Goal: Information Seeking & Learning: Compare options

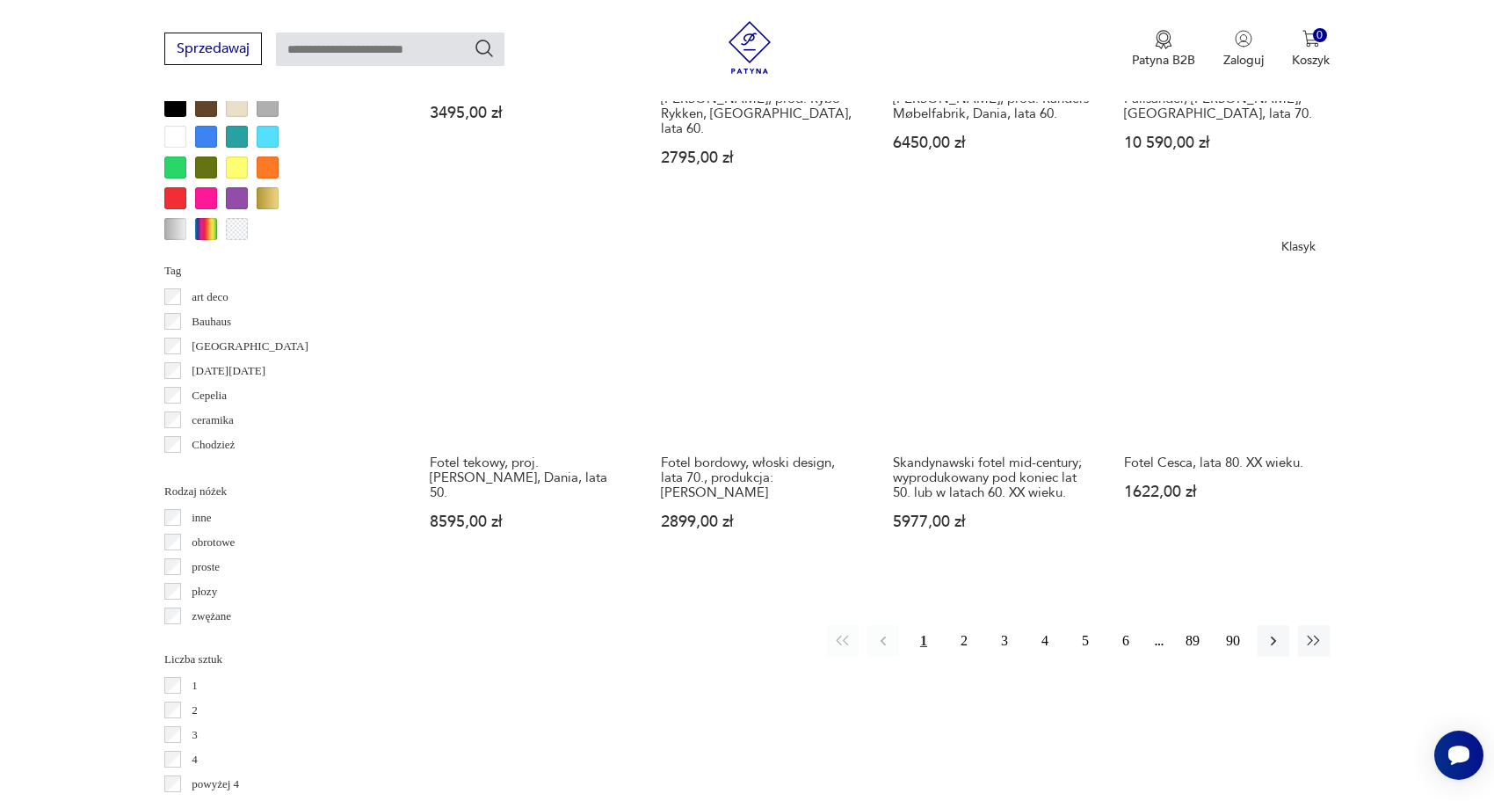
scroll to position [1734, 0]
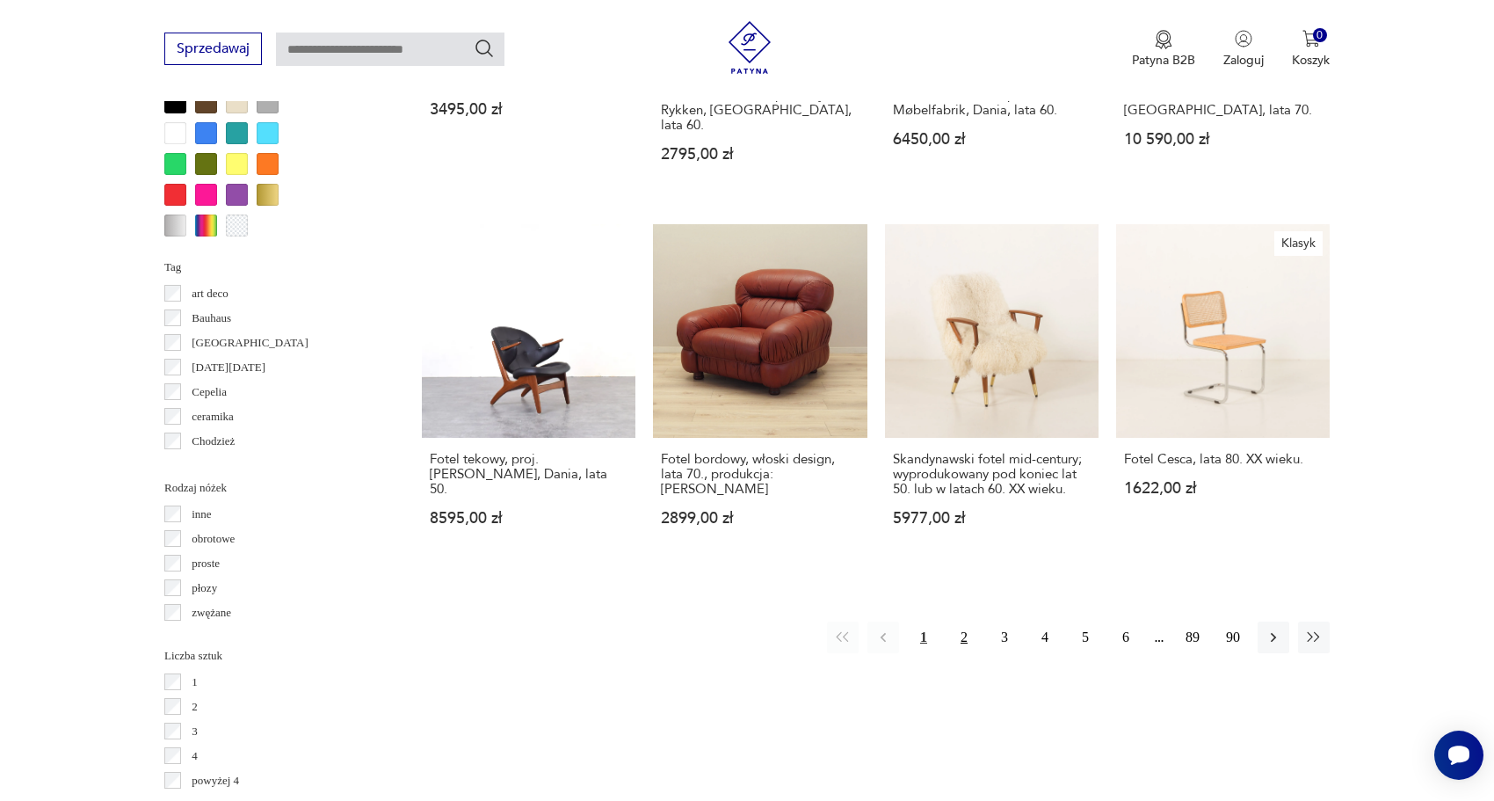
click at [962, 621] on button "2" at bounding box center [964, 637] width 32 height 32
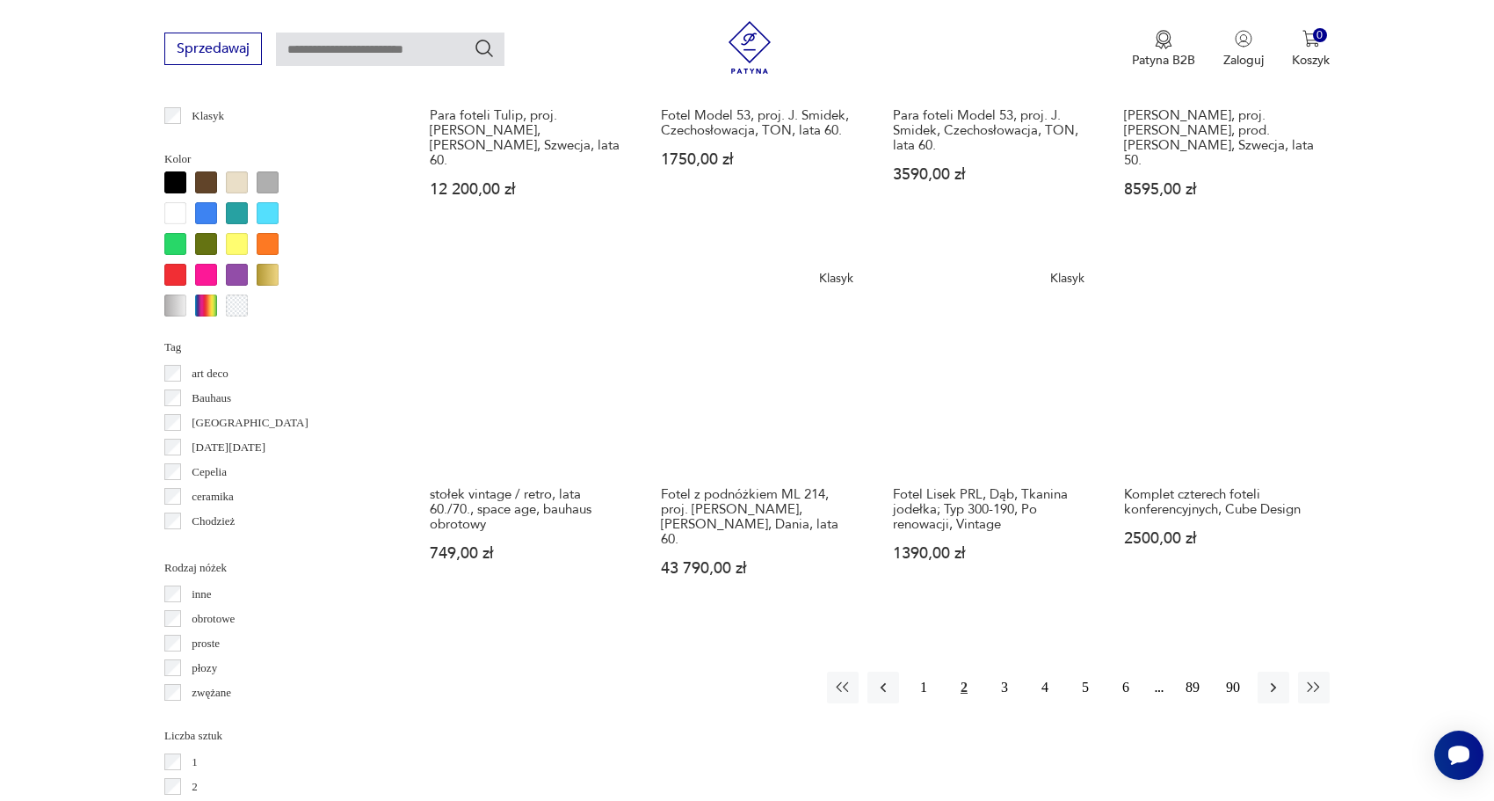
scroll to position [1667, 0]
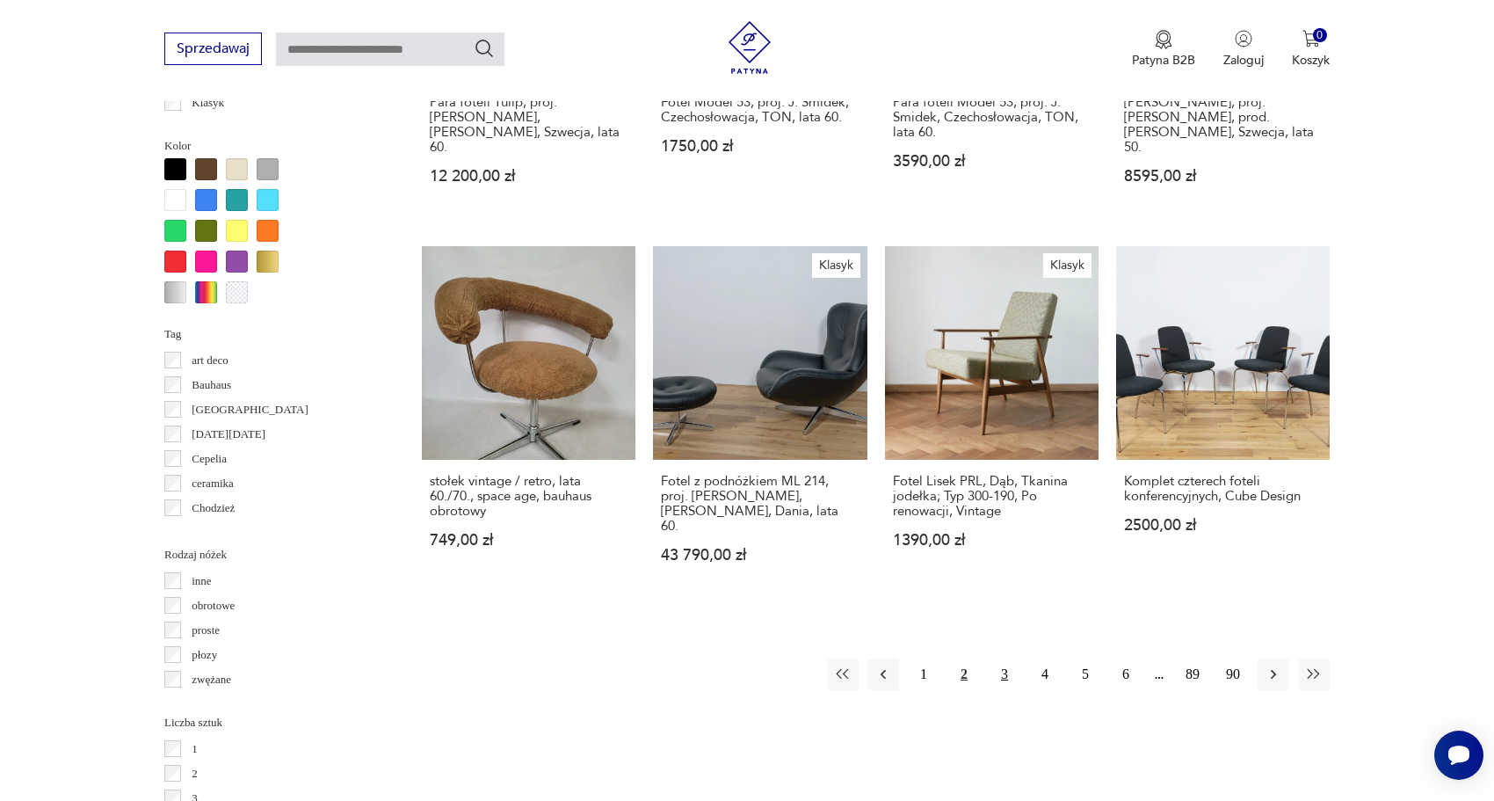
click at [999, 658] on button "3" at bounding box center [1005, 674] width 32 height 32
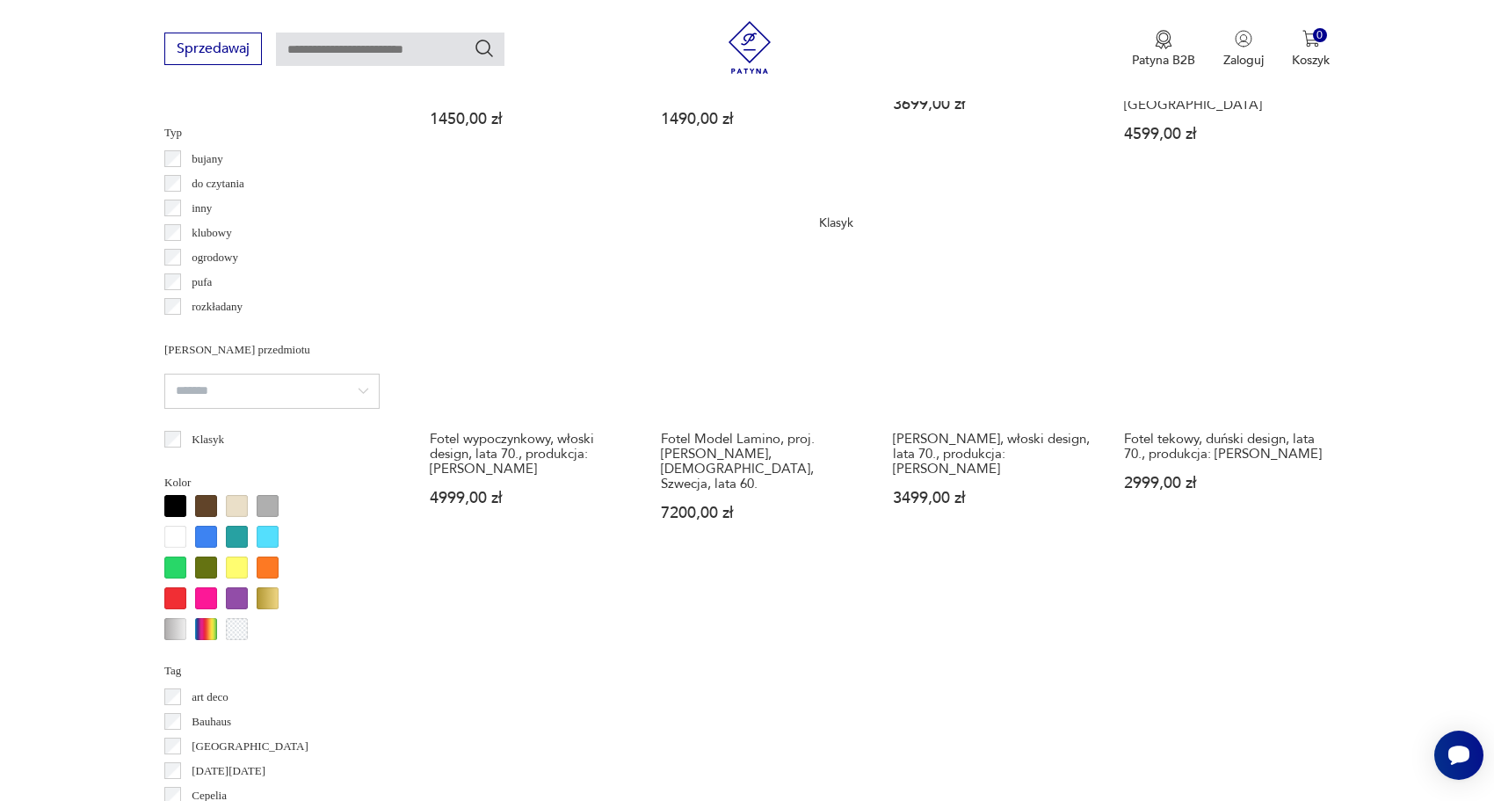
scroll to position [1630, 0]
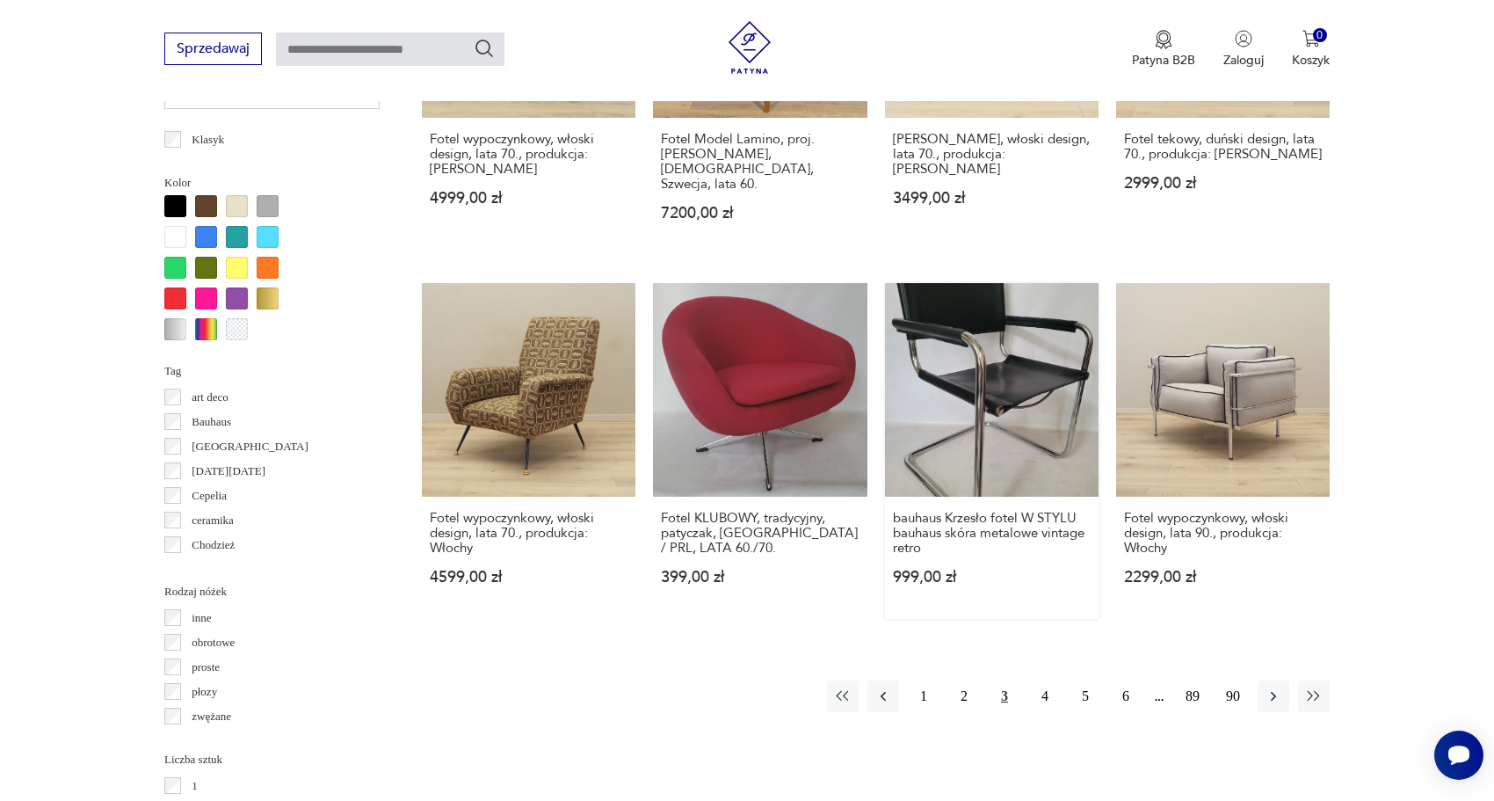
click at [993, 374] on link "bauhaus Krzesło fotel W STYLU bauhaus skóra metalowe vintage retro 999,00 zł" at bounding box center [992, 451] width 214 height 336
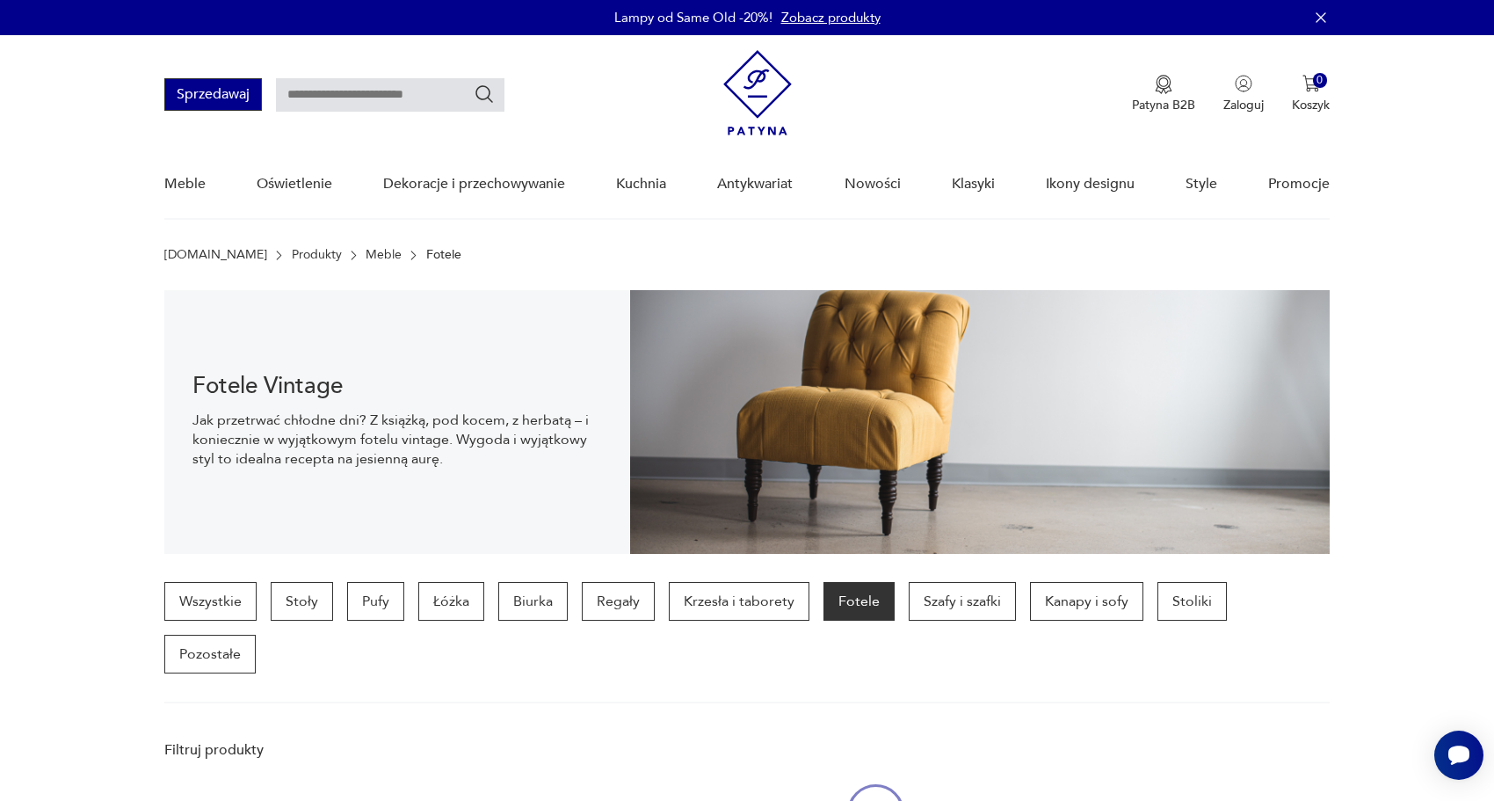
scroll to position [1630, 0]
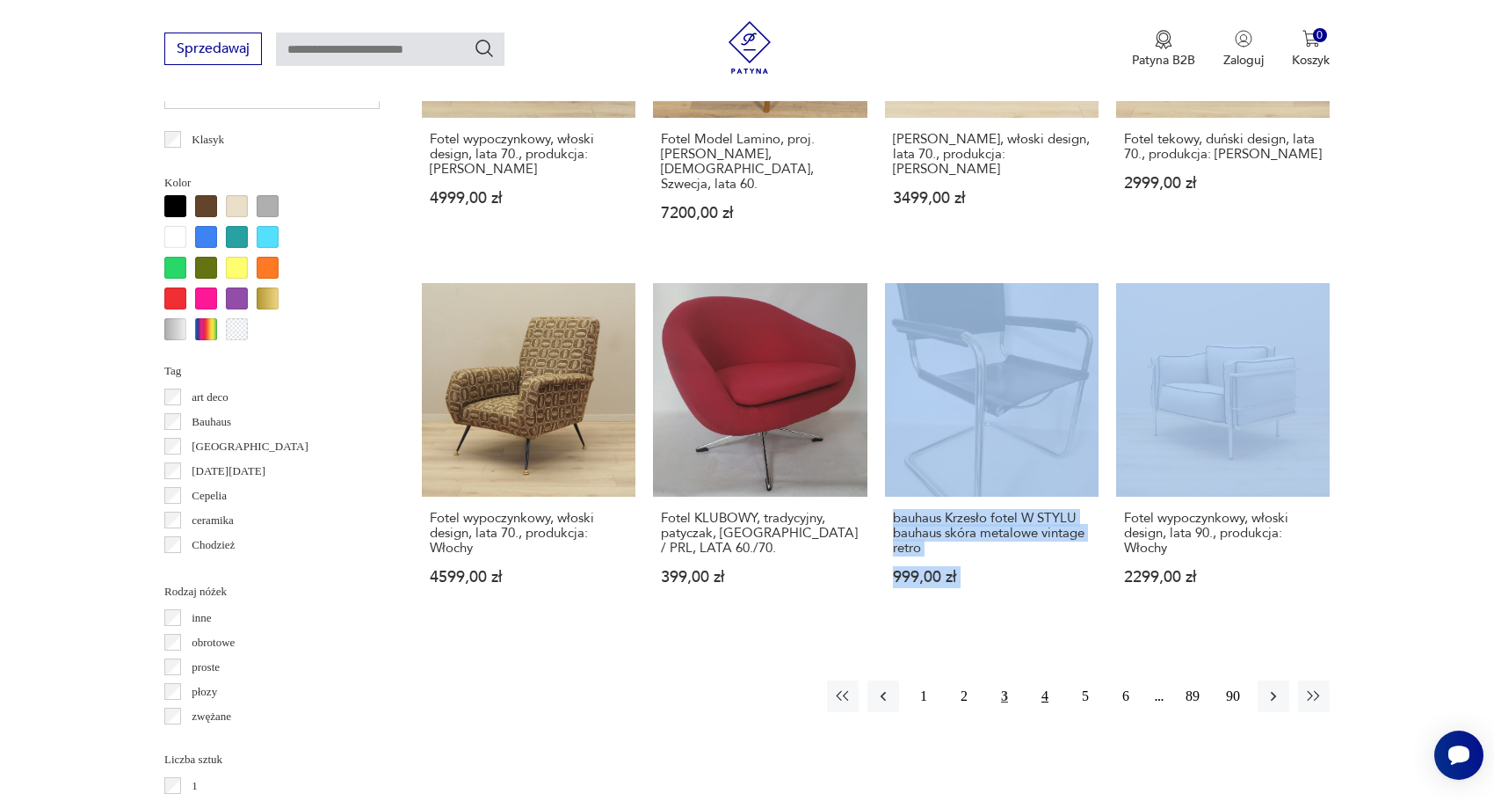
click at [1046, 680] on button "4" at bounding box center [1045, 696] width 32 height 32
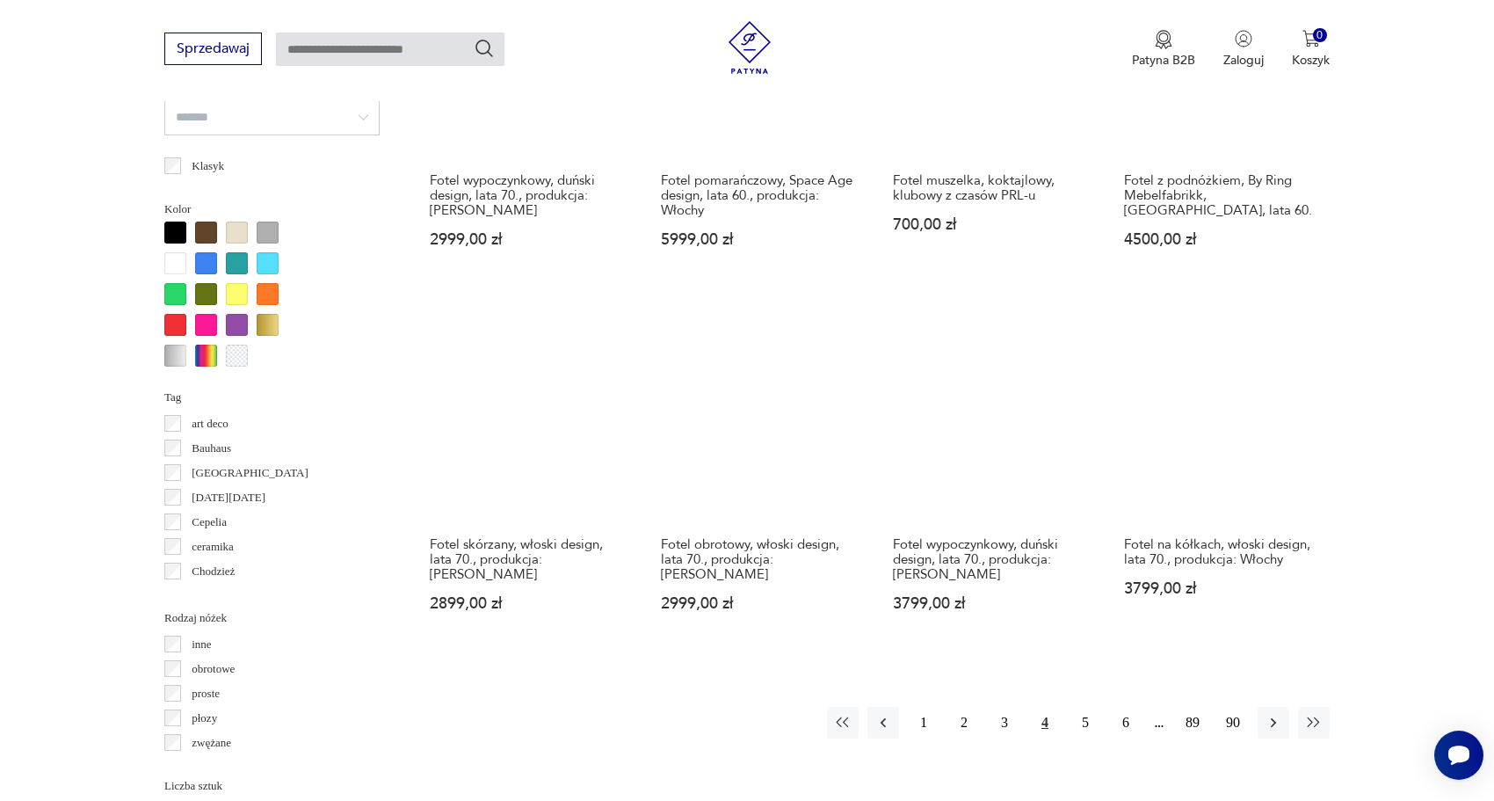
scroll to position [1622, 0]
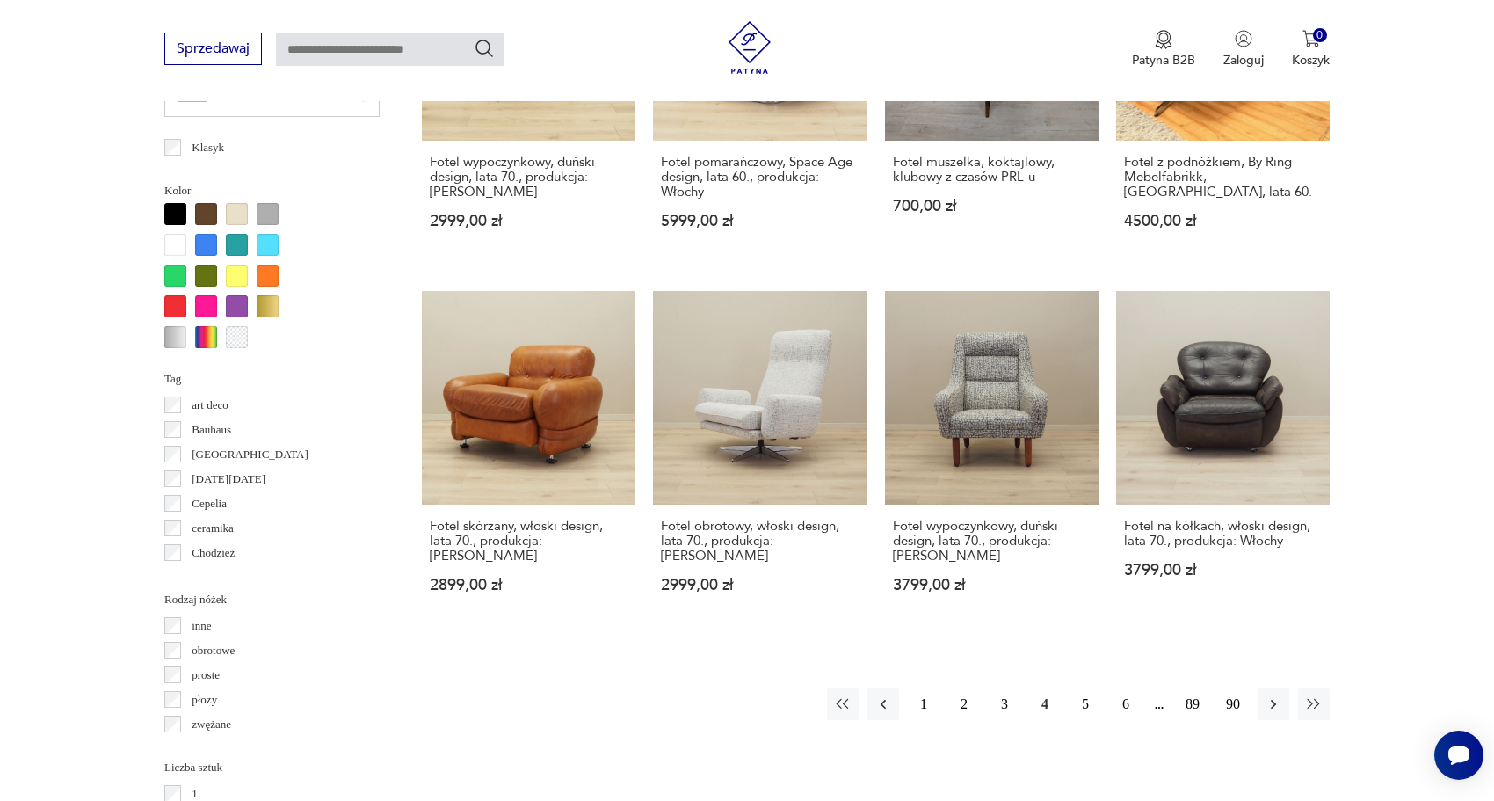
click at [1085, 688] on button "5" at bounding box center [1085, 704] width 32 height 32
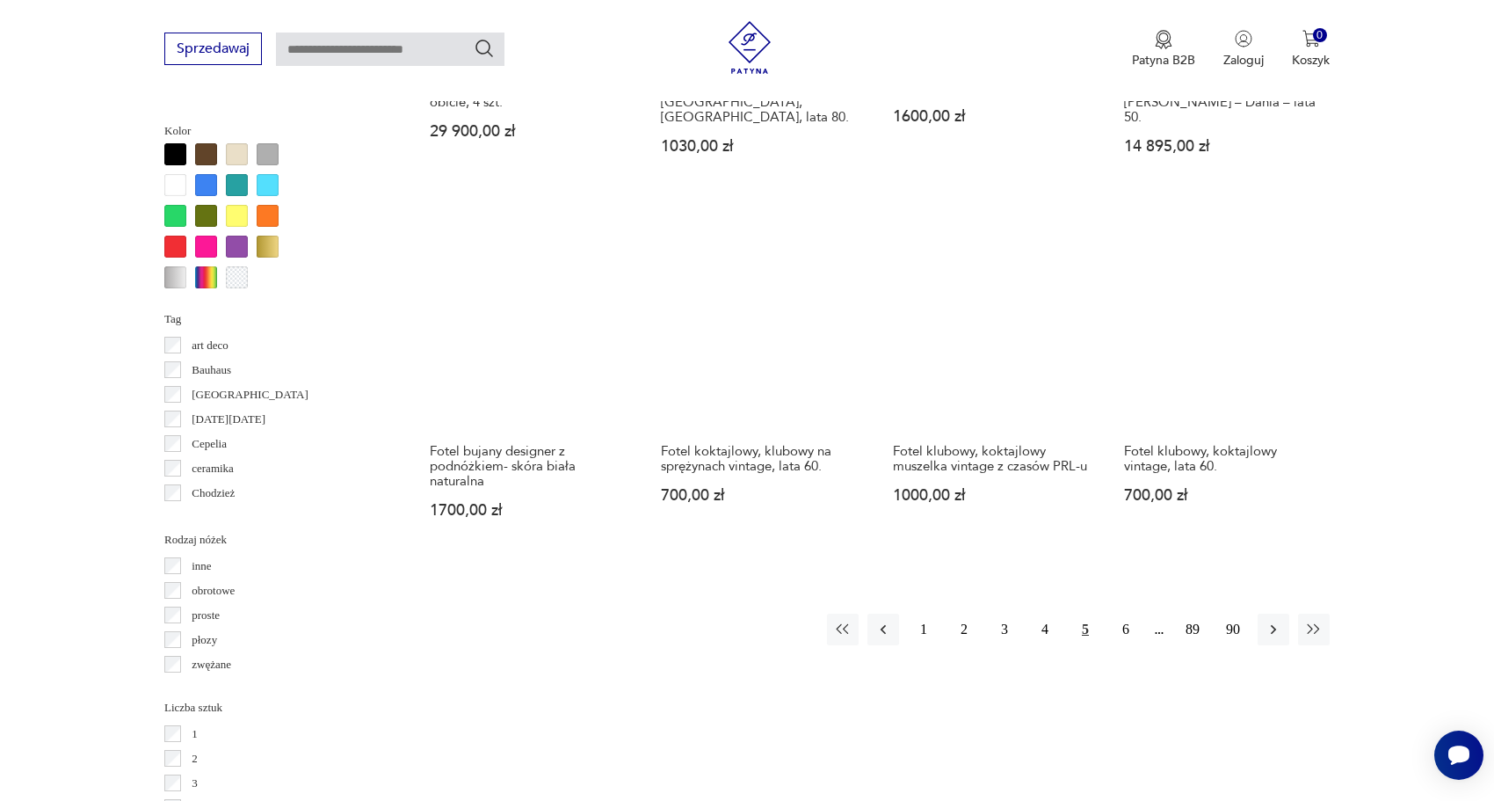
scroll to position [1688, 0]
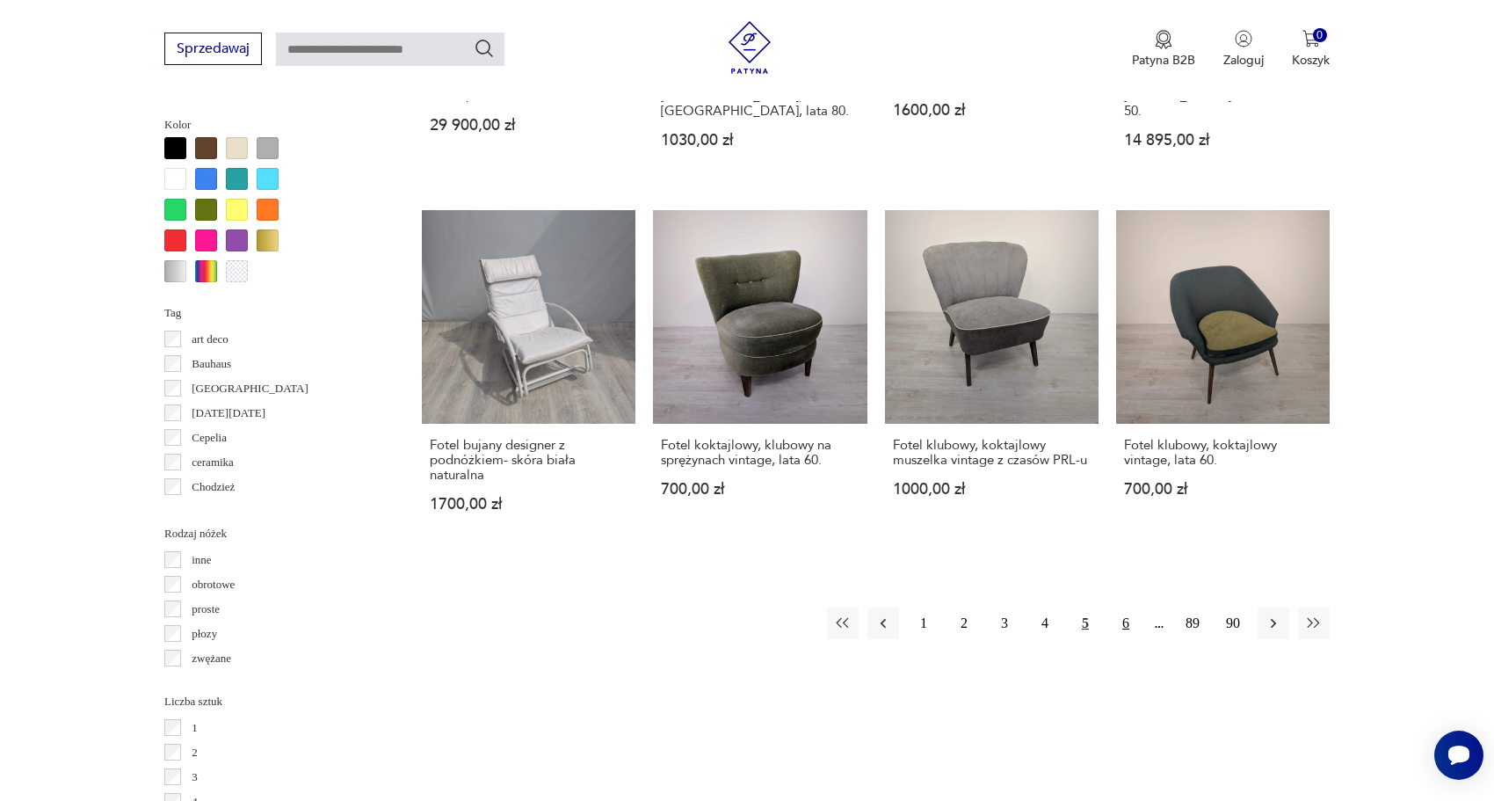
click at [1124, 607] on button "6" at bounding box center [1126, 623] width 32 height 32
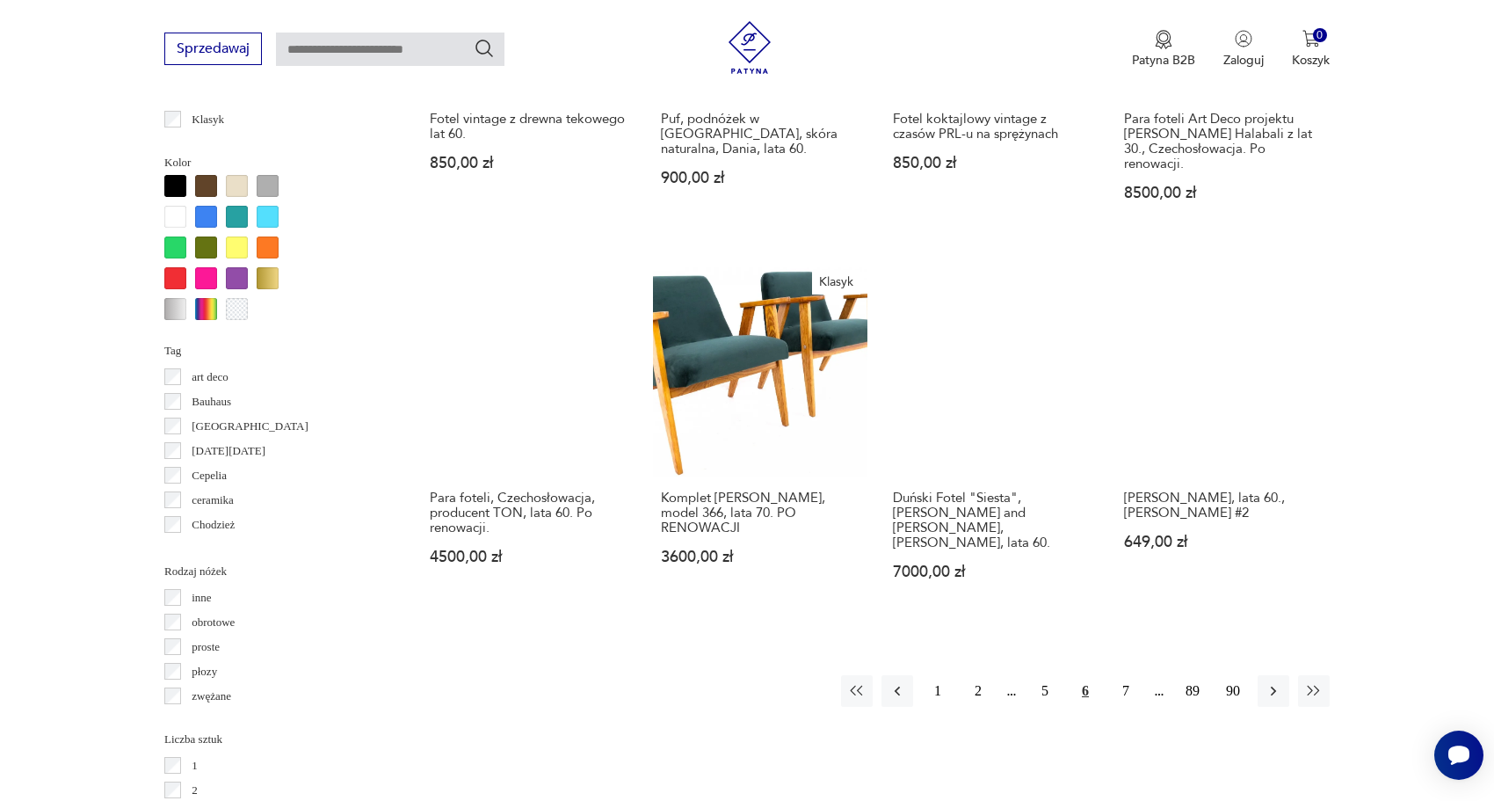
scroll to position [1765, 0]
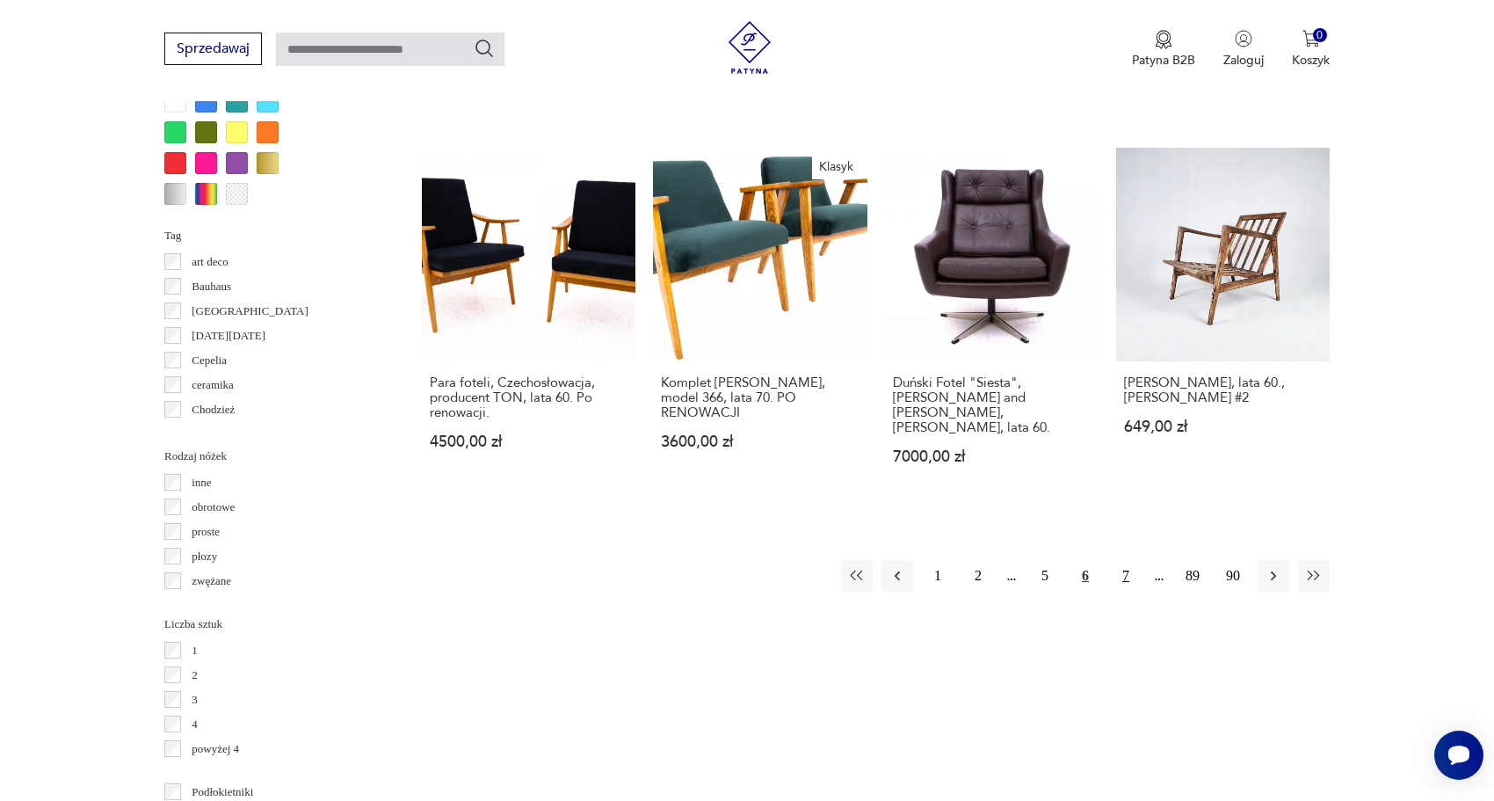
click at [1121, 560] on button "7" at bounding box center [1126, 576] width 32 height 32
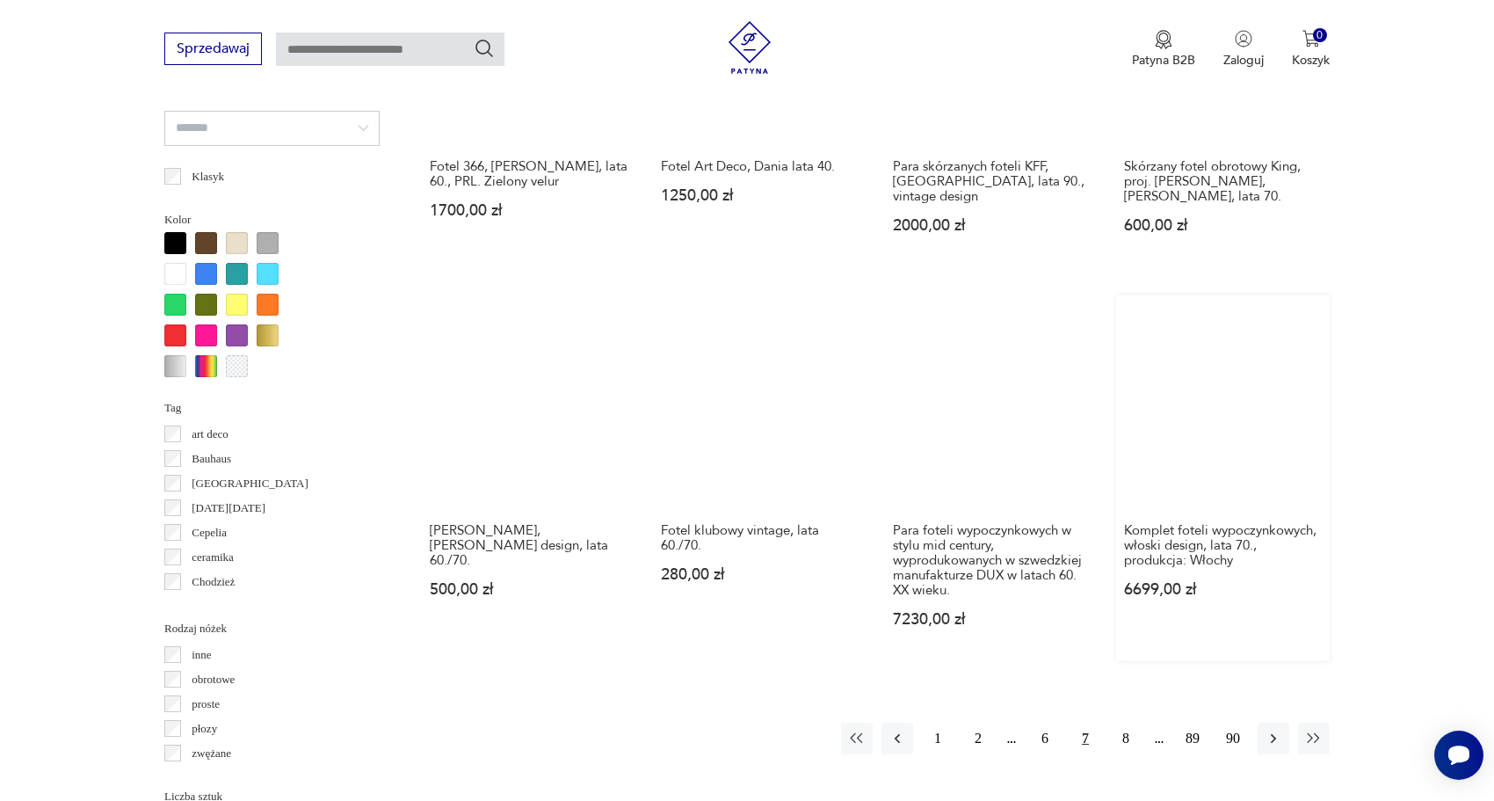
scroll to position [1597, 0]
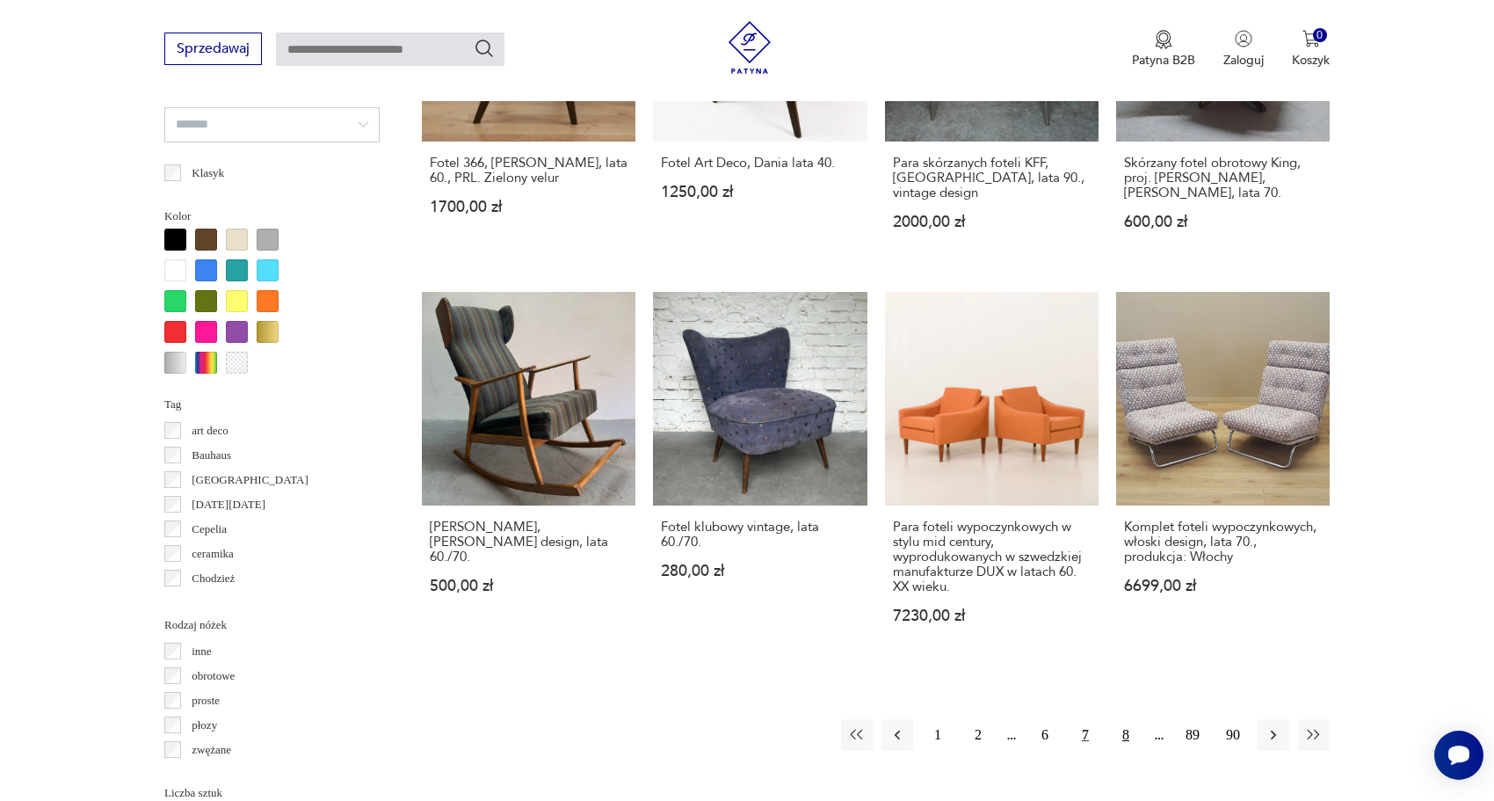
click at [1123, 724] on button "8" at bounding box center [1126, 735] width 32 height 32
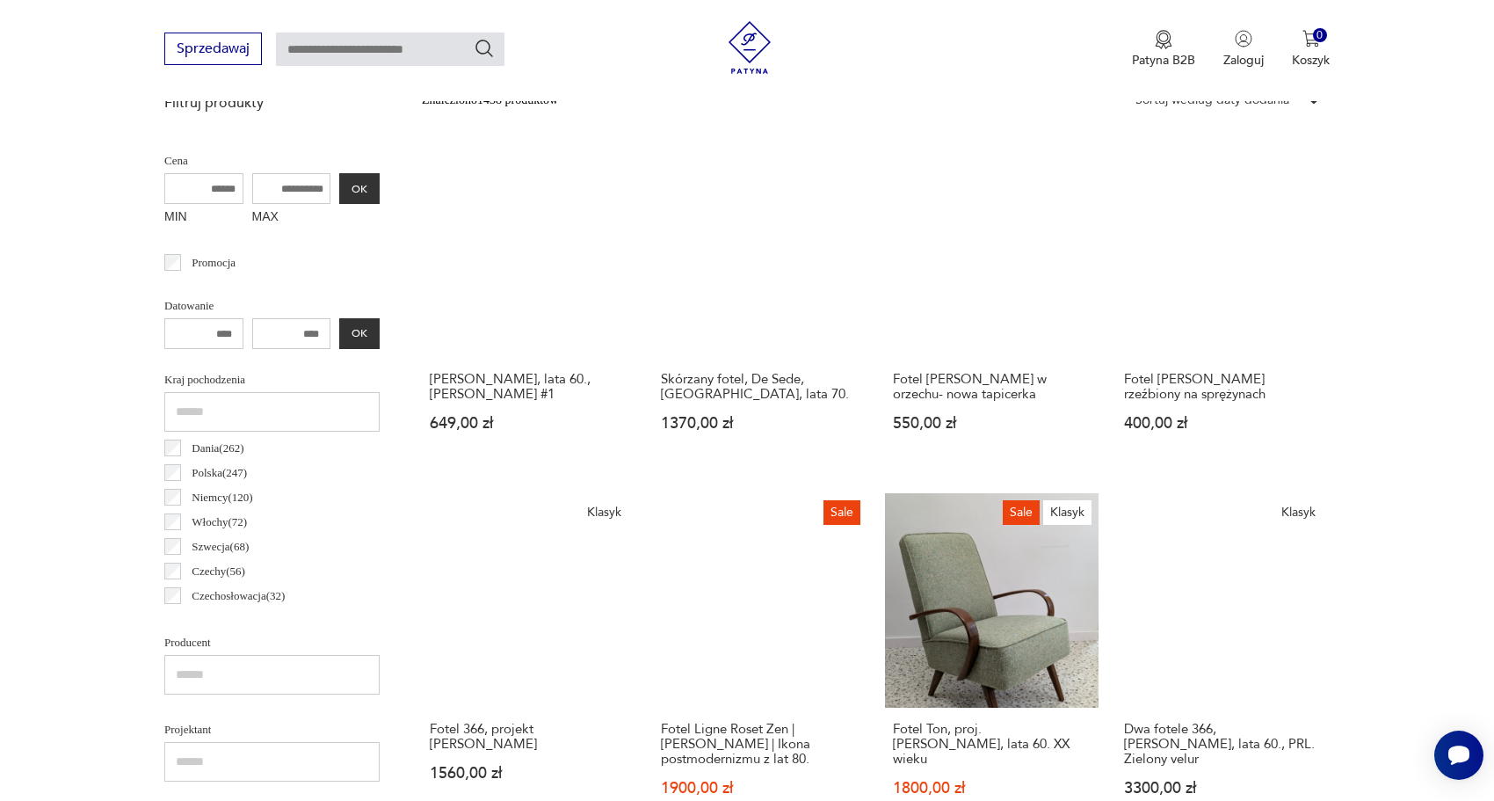
scroll to position [415, 0]
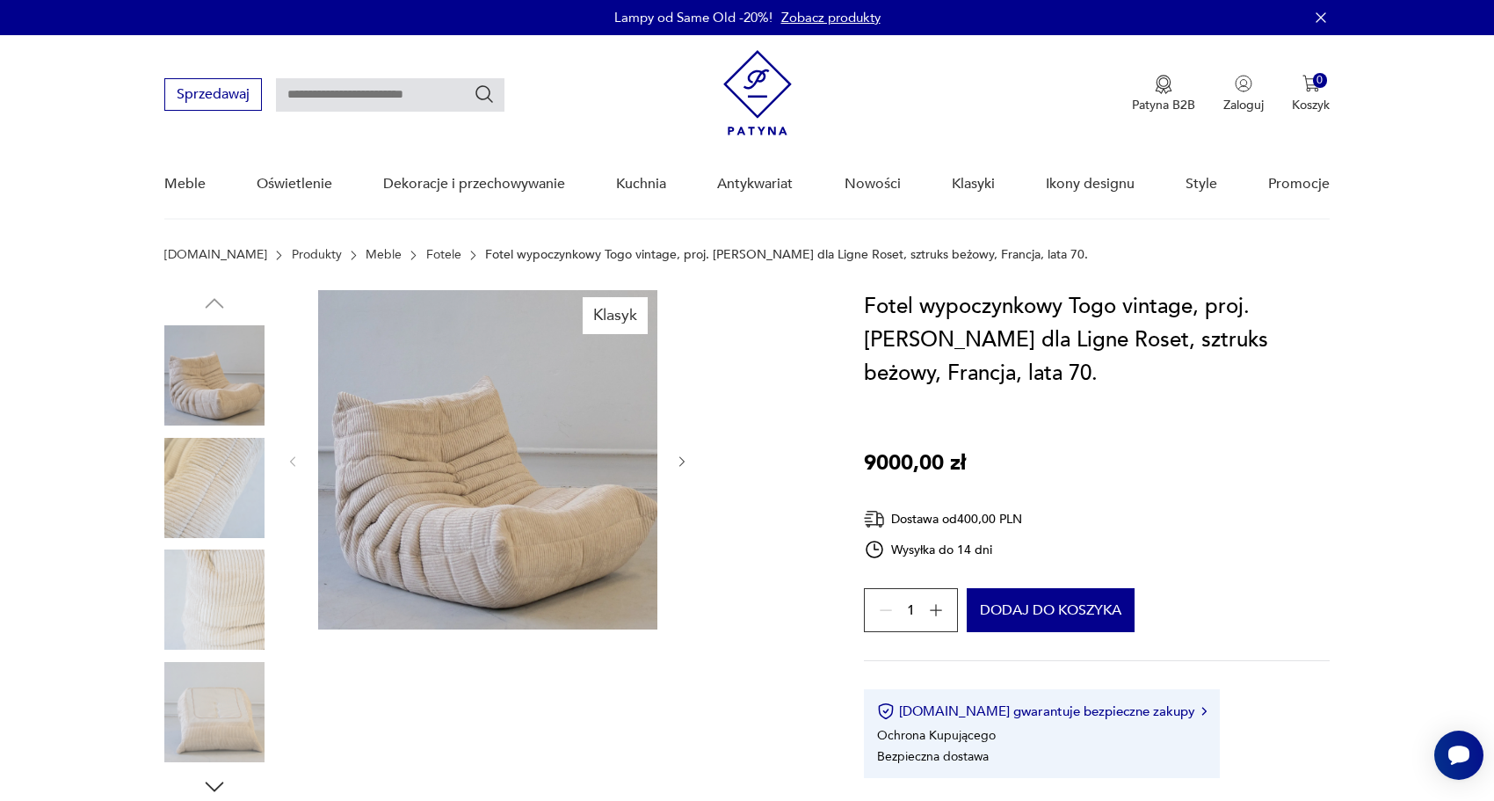
click at [687, 465] on icon "button" at bounding box center [682, 461] width 15 height 15
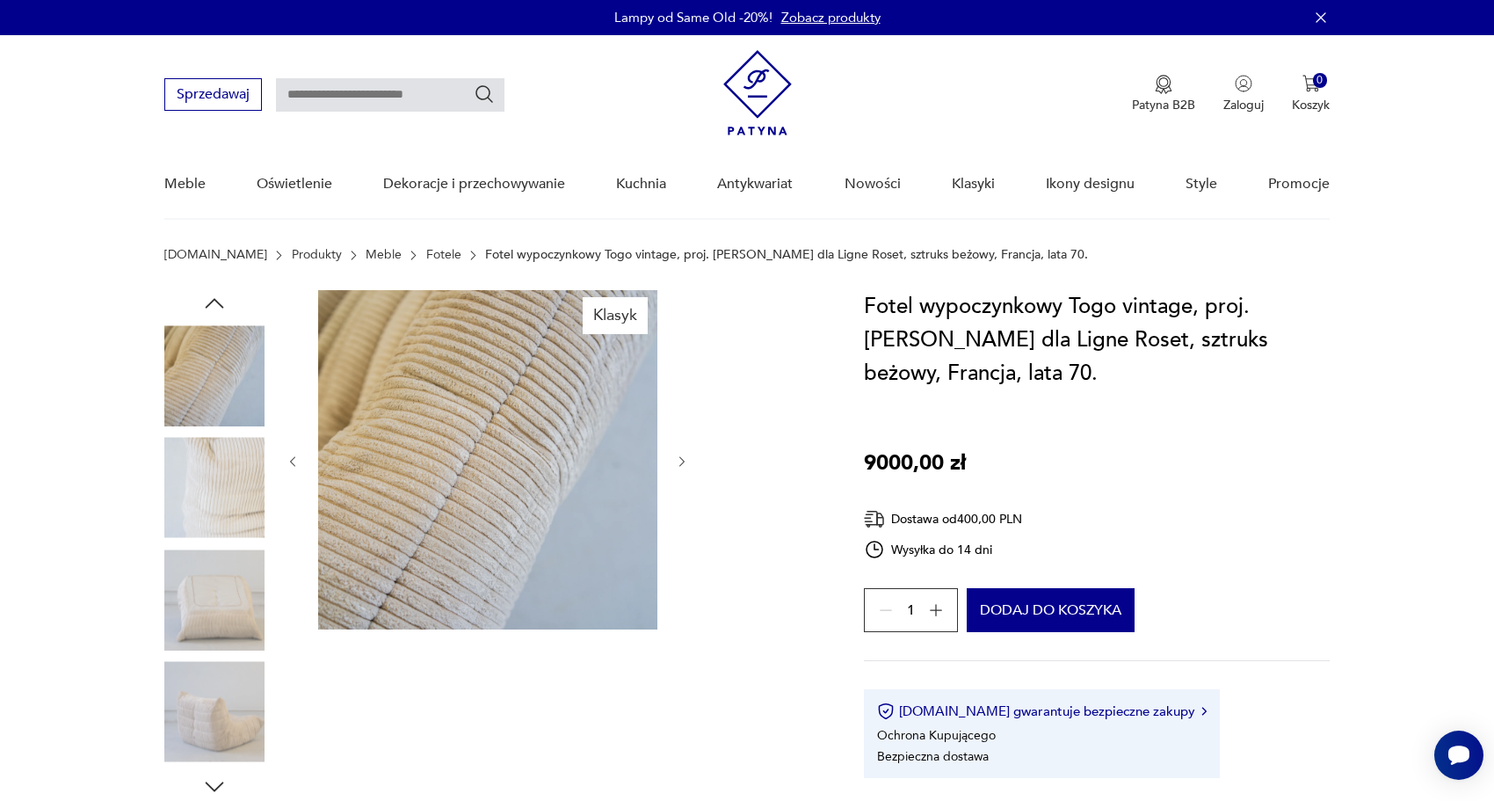
click at [687, 465] on icon "button" at bounding box center [682, 461] width 15 height 15
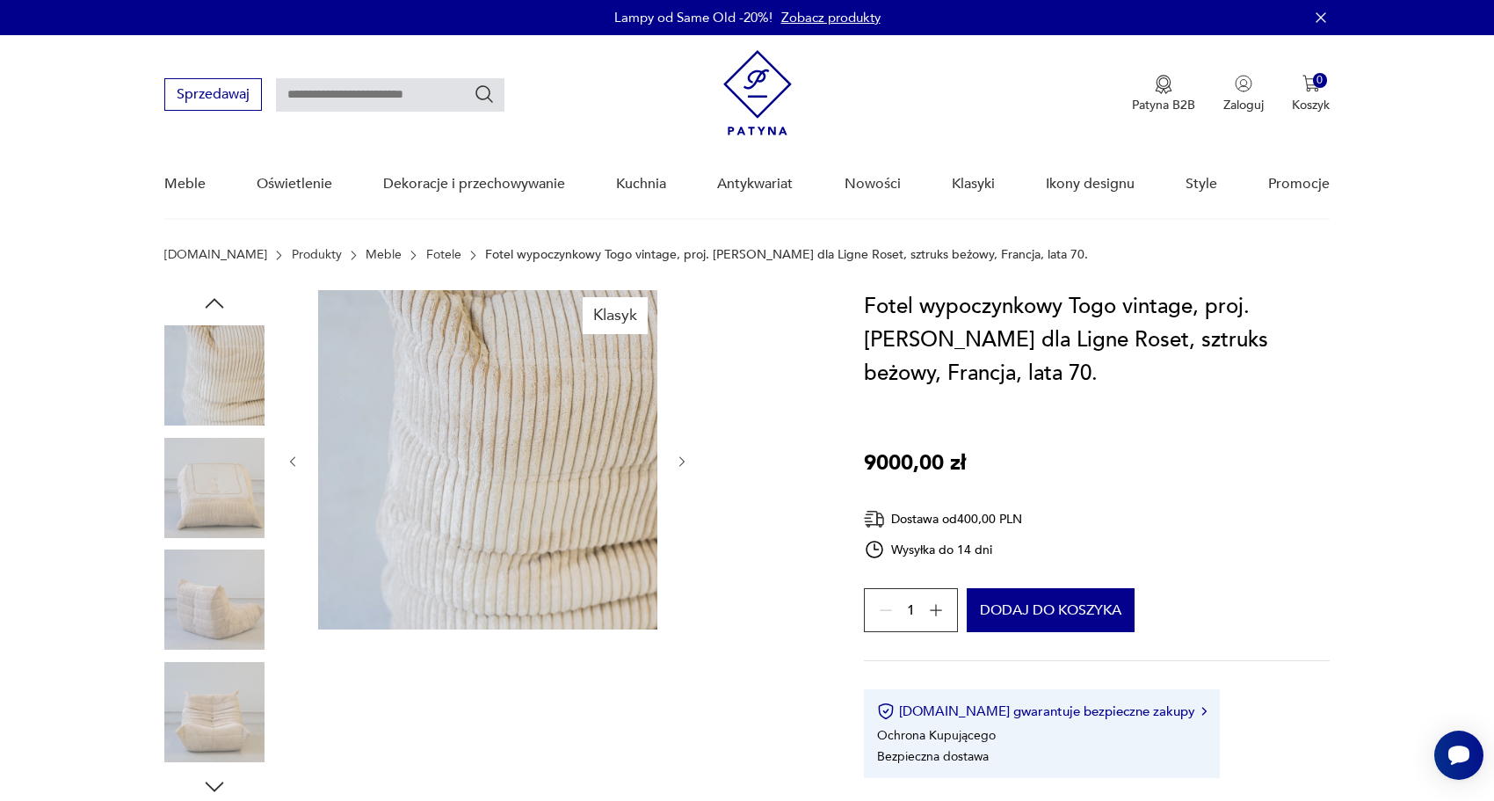
click at [687, 465] on icon "button" at bounding box center [682, 461] width 15 height 15
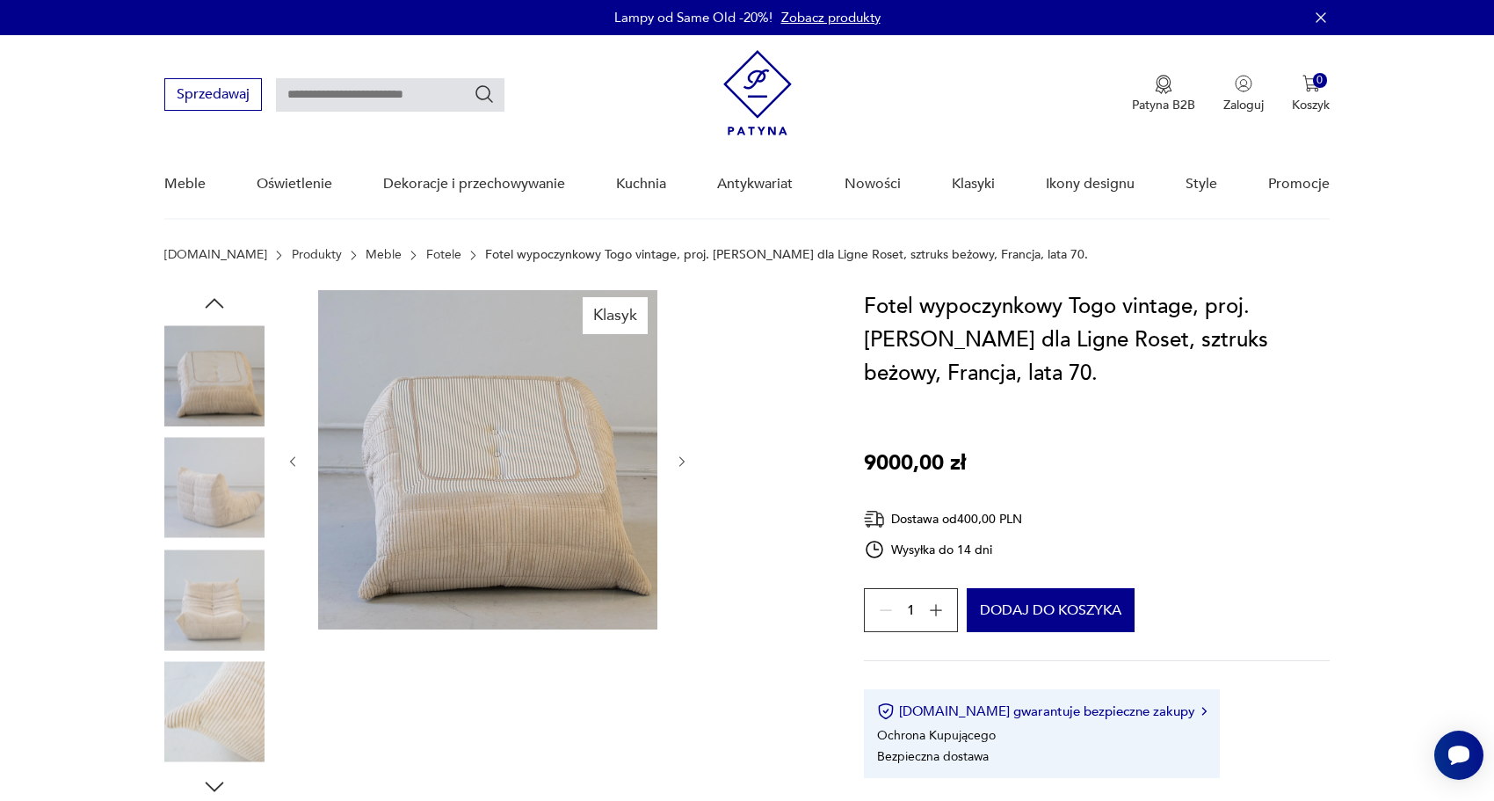
click at [687, 465] on icon "button" at bounding box center [682, 461] width 15 height 15
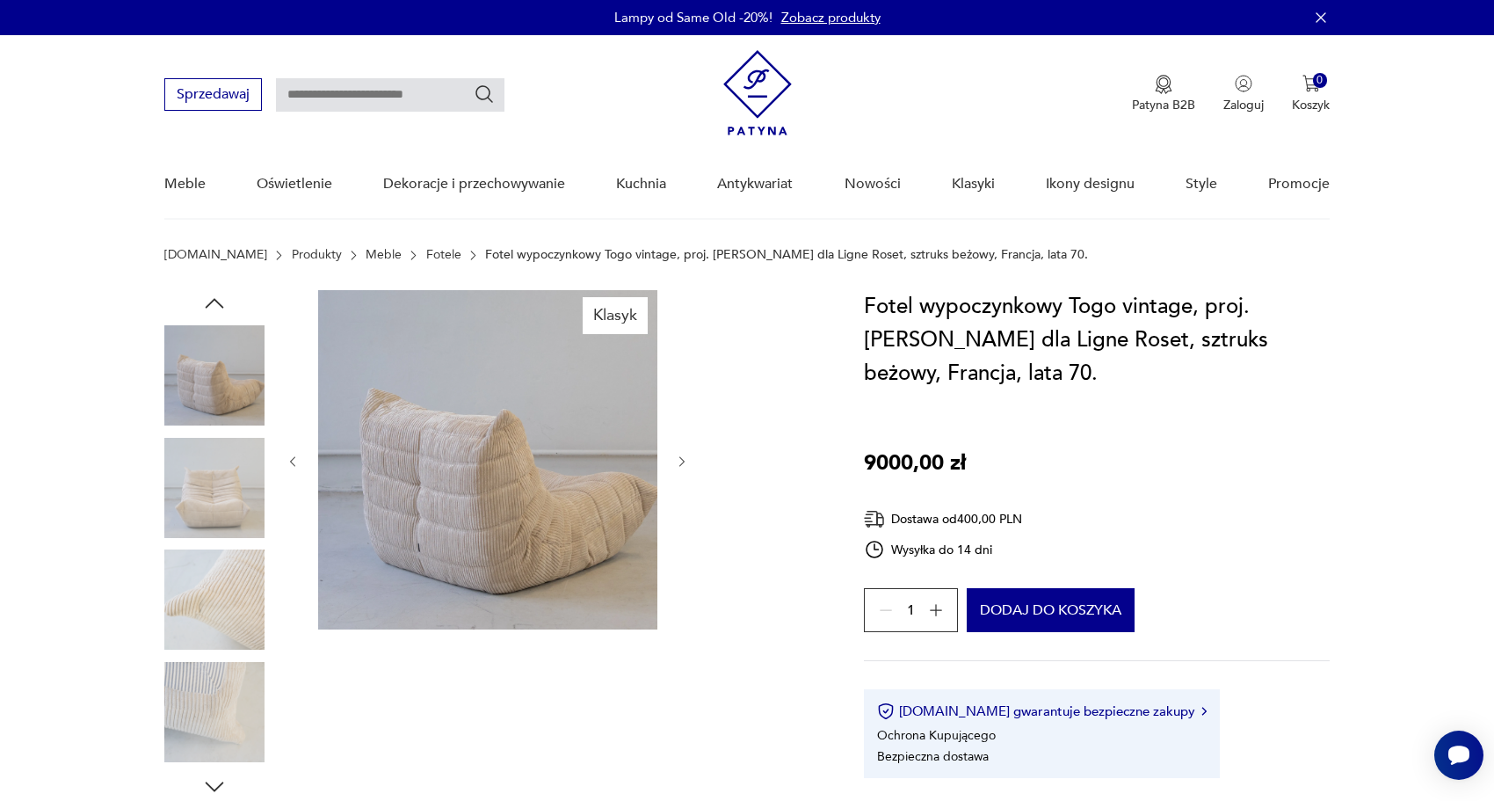
click at [687, 465] on icon "button" at bounding box center [682, 461] width 15 height 15
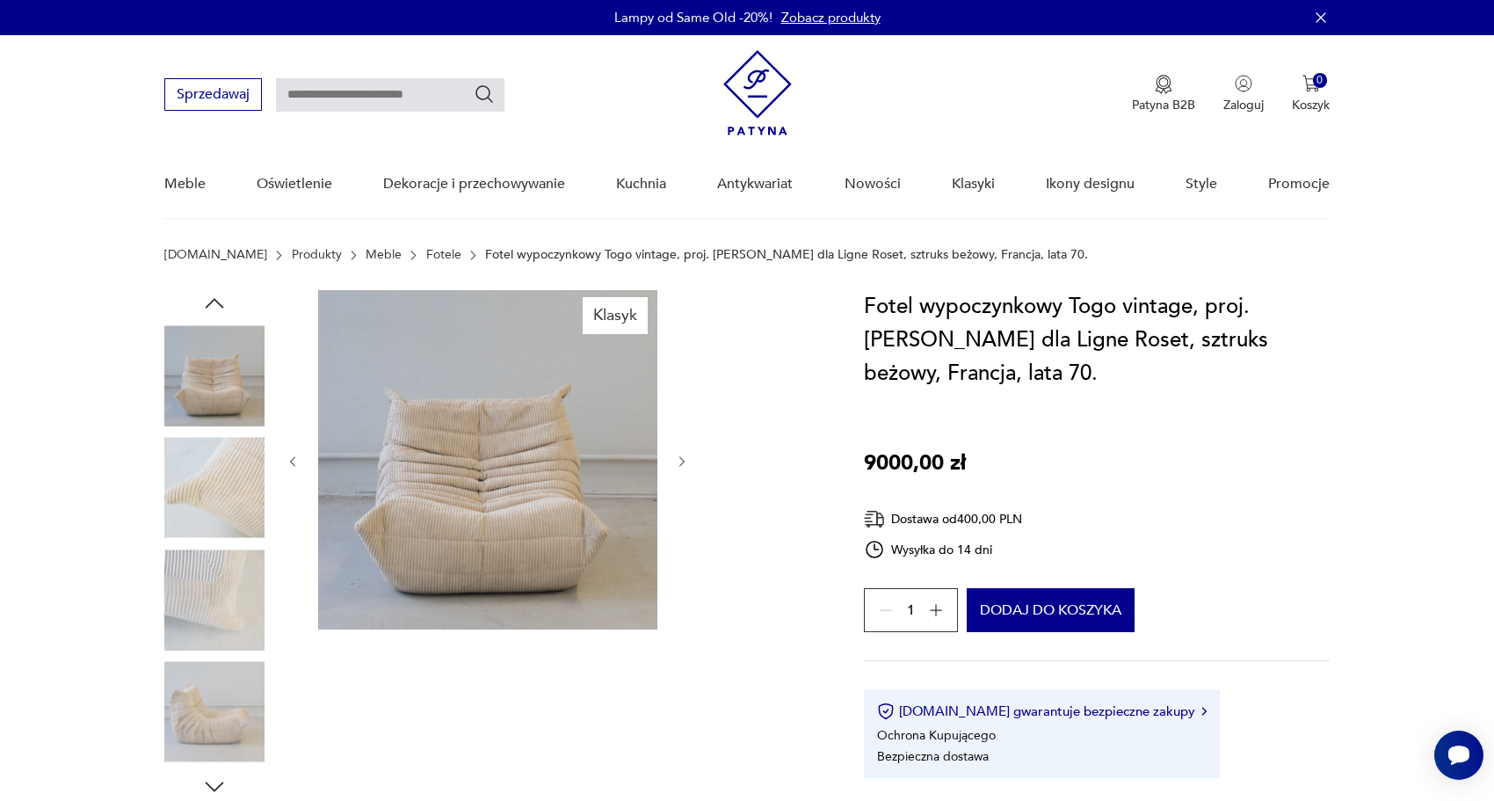
click at [687, 465] on icon "button" at bounding box center [682, 461] width 15 height 15
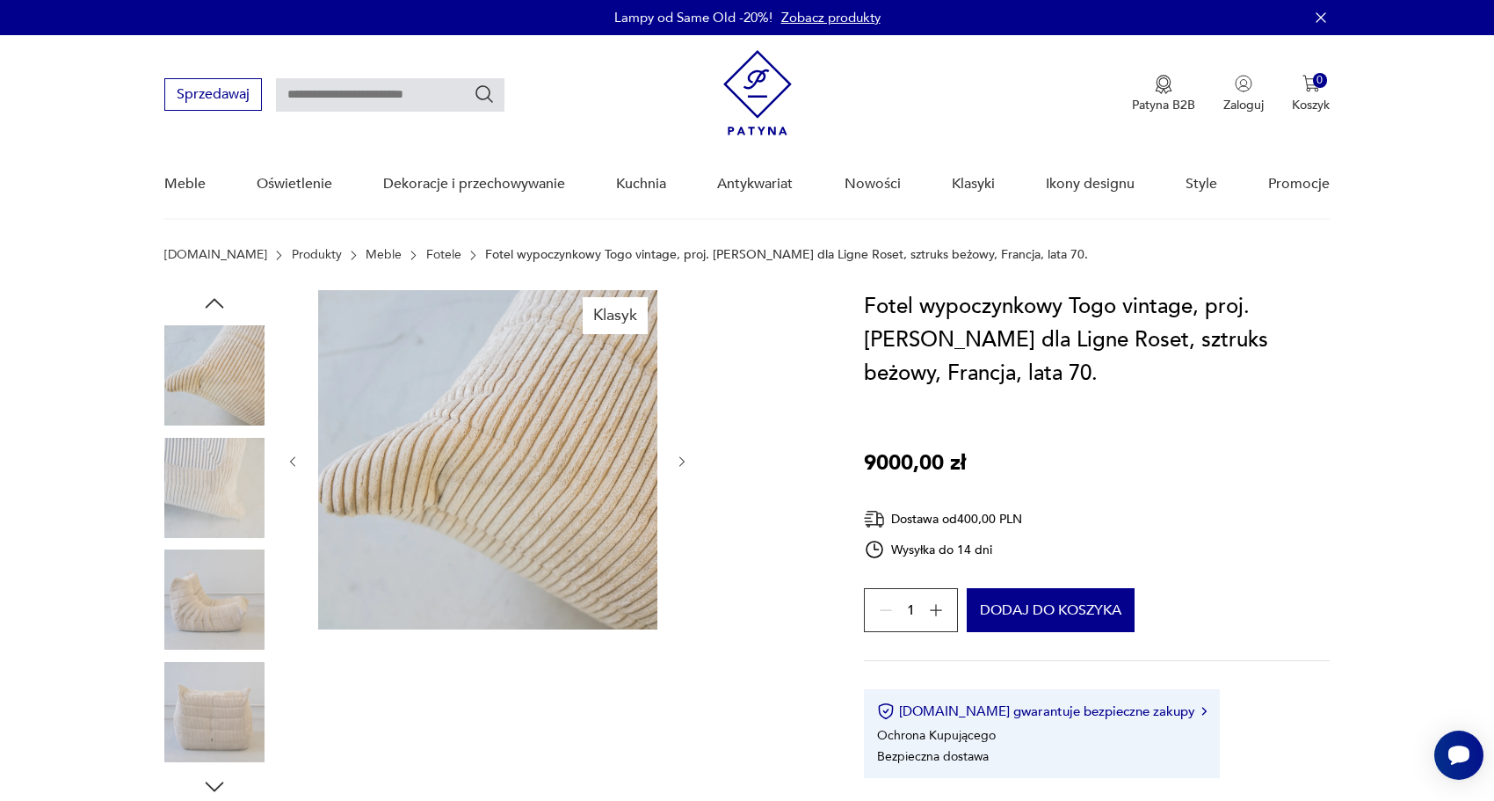
click at [687, 465] on icon "button" at bounding box center [682, 461] width 15 height 15
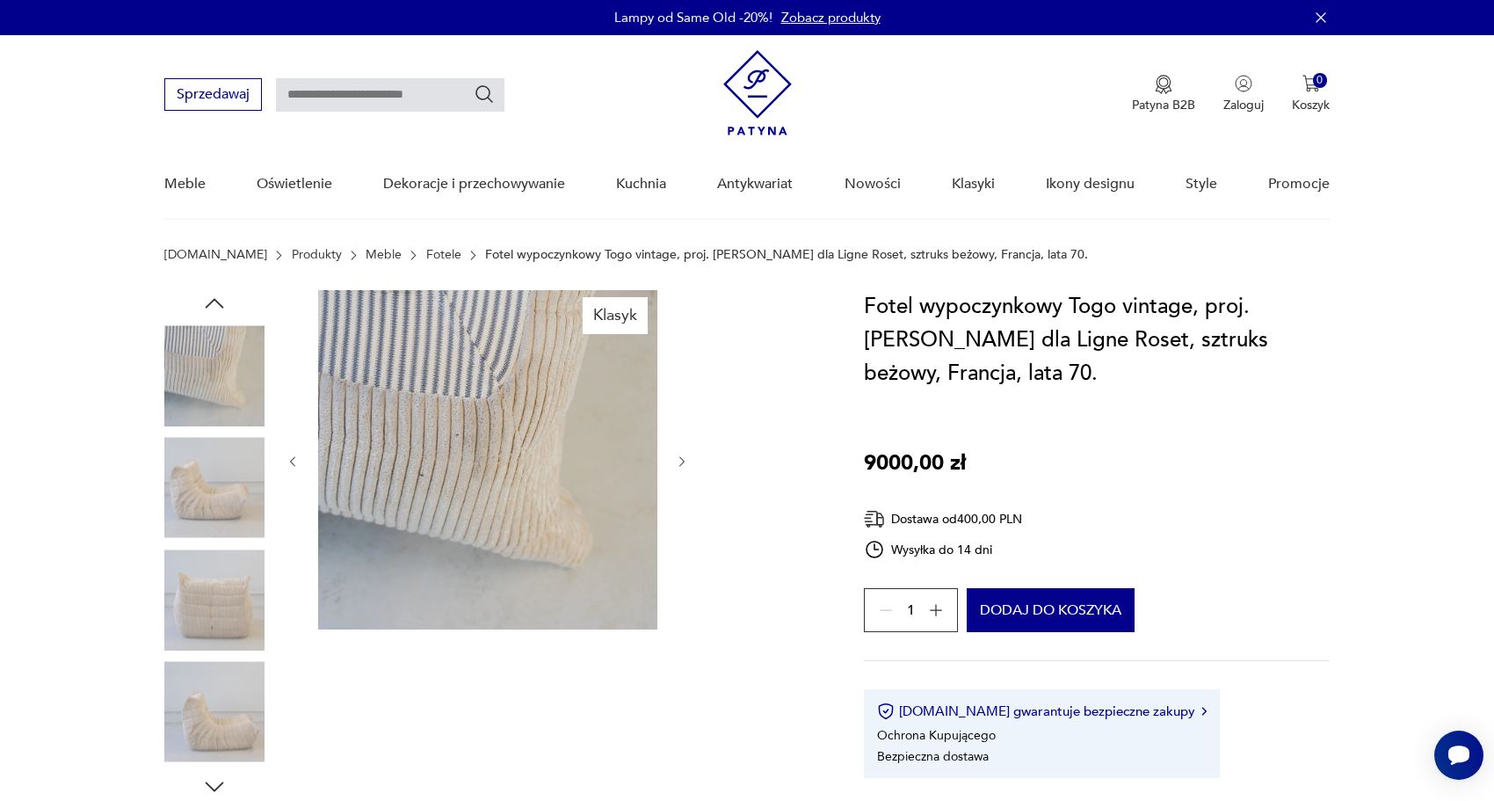
click at [687, 465] on icon "button" at bounding box center [682, 461] width 15 height 15
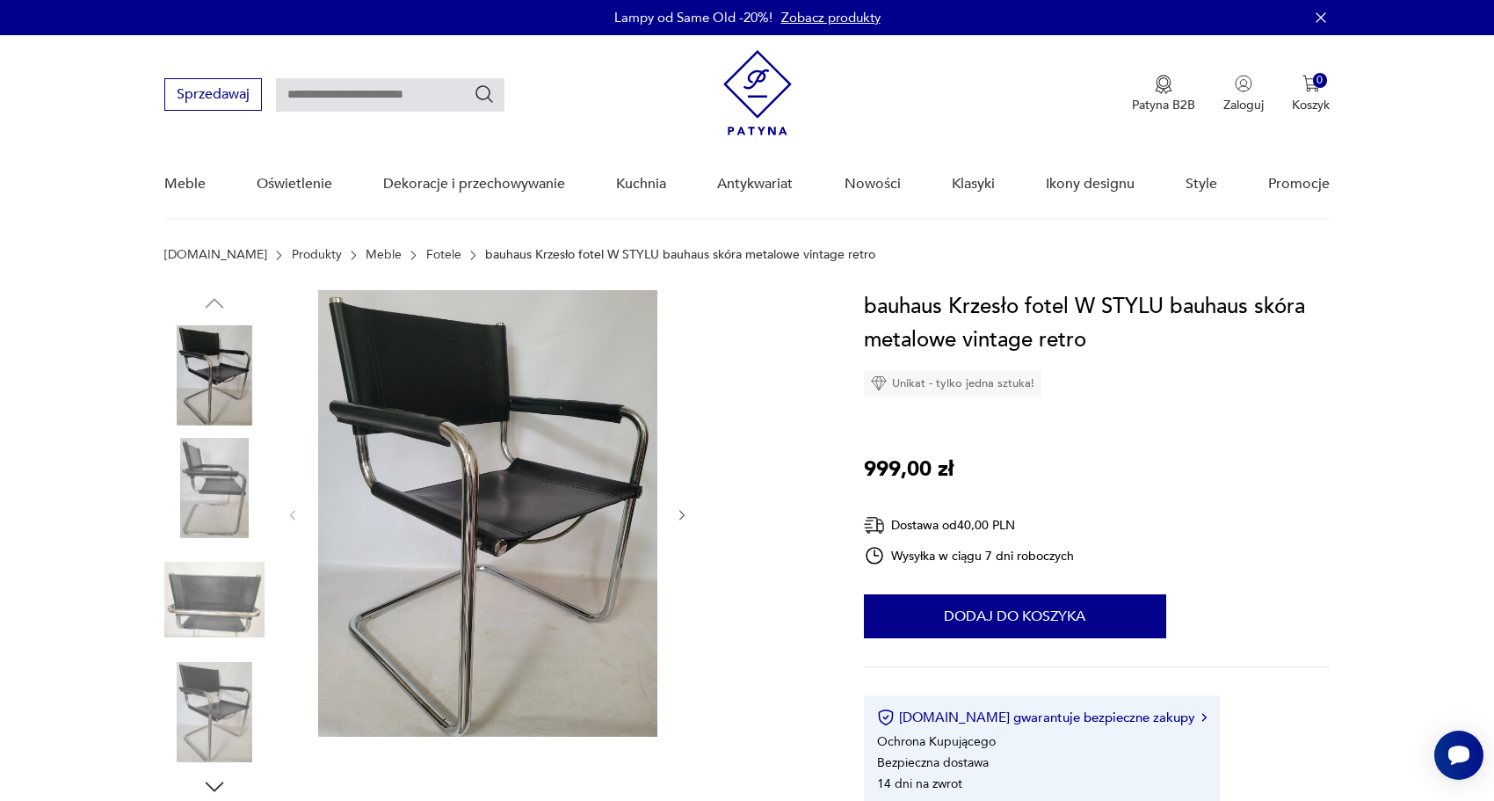
click at [684, 518] on icon "button" at bounding box center [682, 515] width 15 height 15
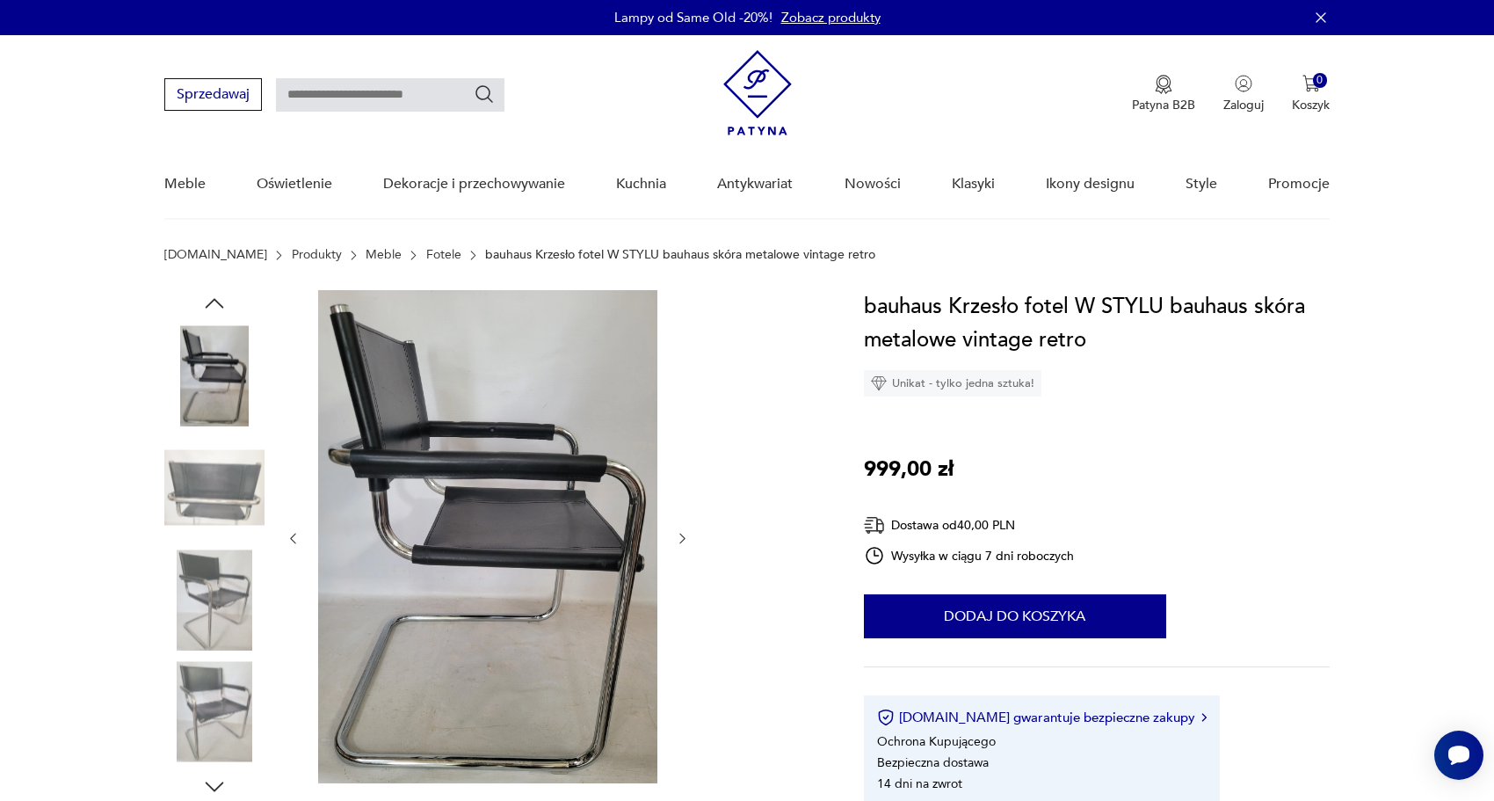
click at [684, 518] on div at bounding box center [488, 538] width 404 height 497
click at [683, 528] on div at bounding box center [488, 538] width 404 height 497
click at [683, 535] on icon "button" at bounding box center [682, 538] width 15 height 15
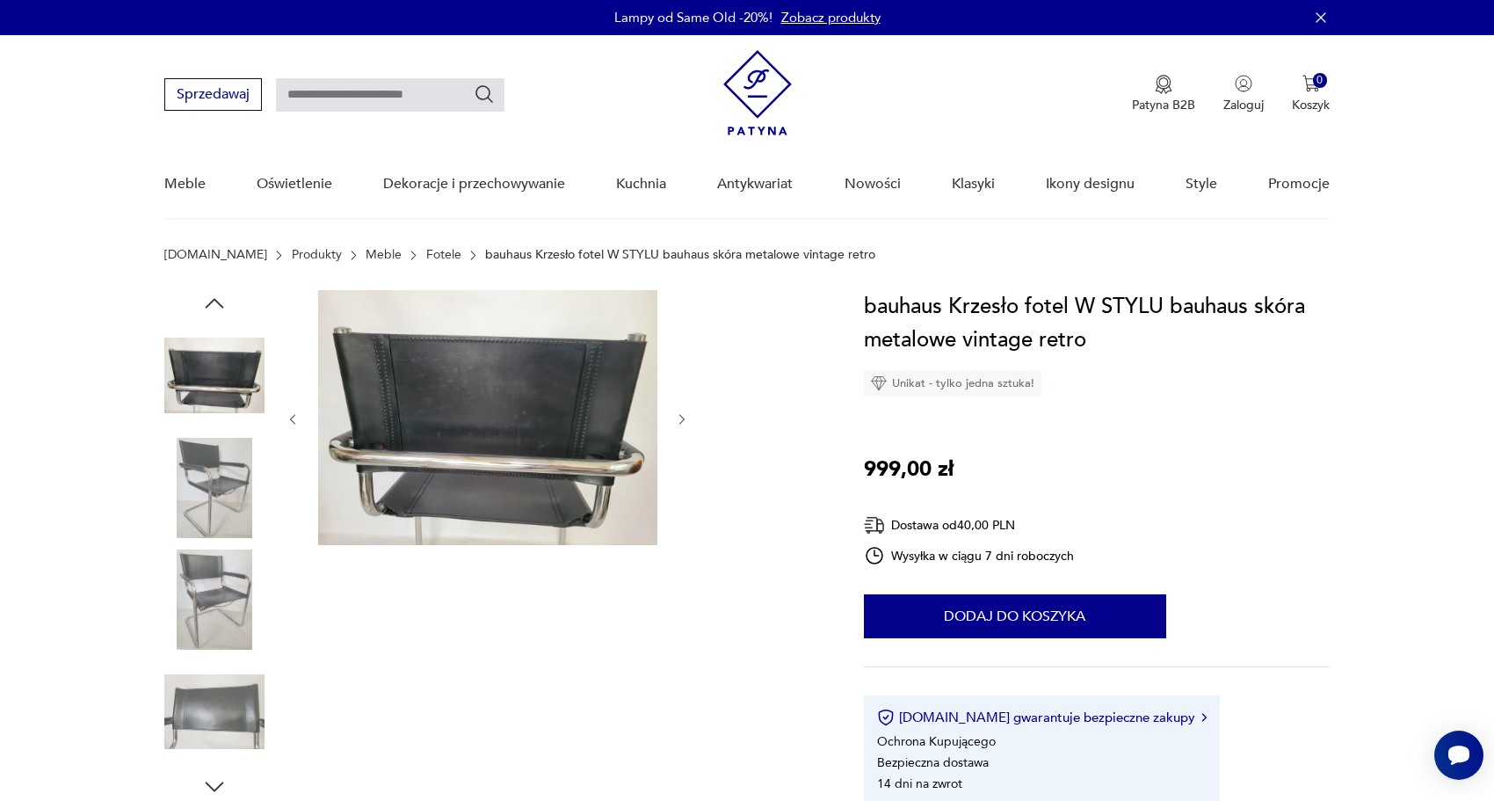
click at [683, 535] on div at bounding box center [488, 419] width 404 height 258
click at [691, 540] on div at bounding box center [492, 545] width 657 height 510
click at [249, 379] on img at bounding box center [214, 375] width 100 height 100
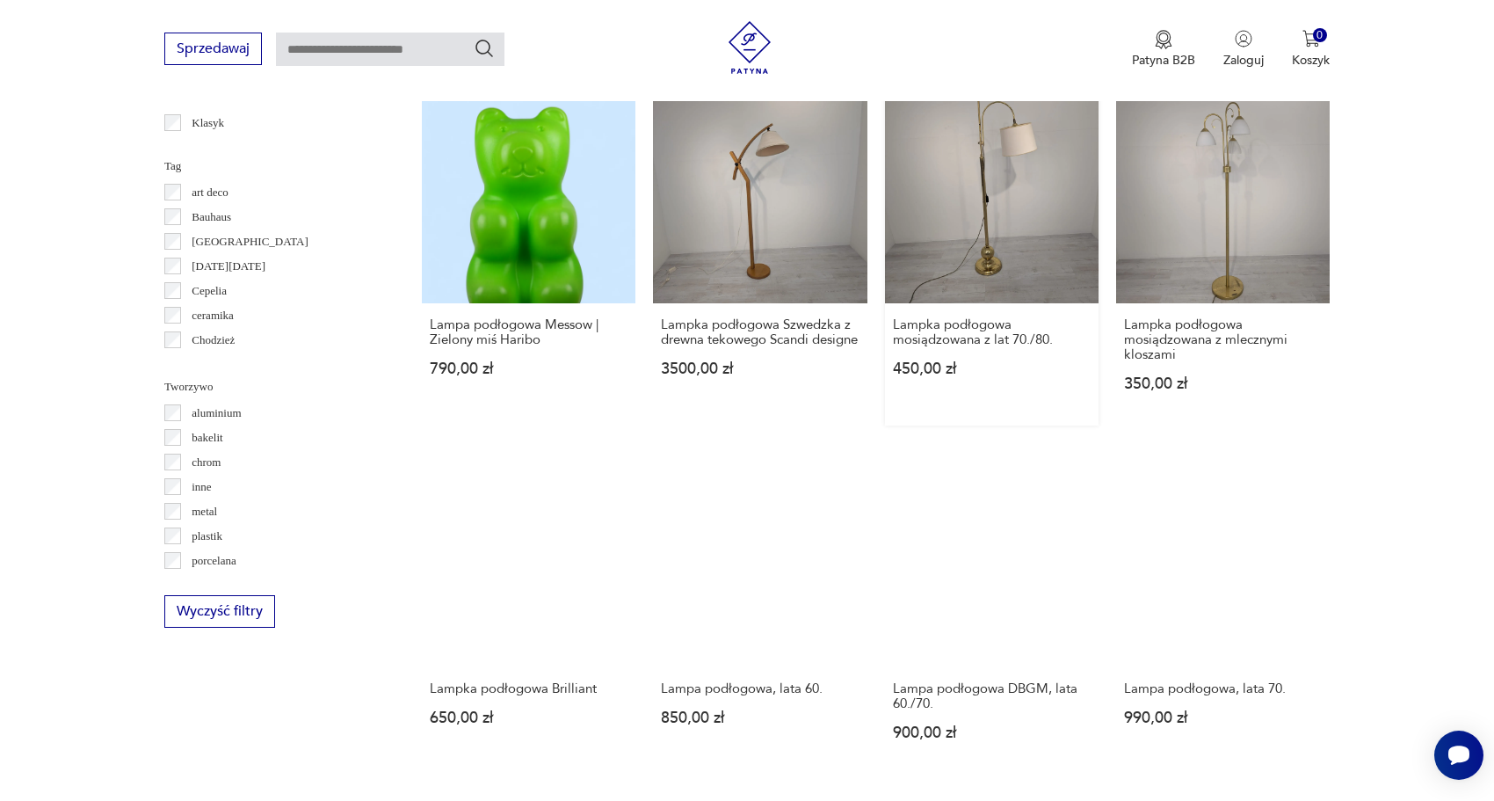
scroll to position [1603, 0]
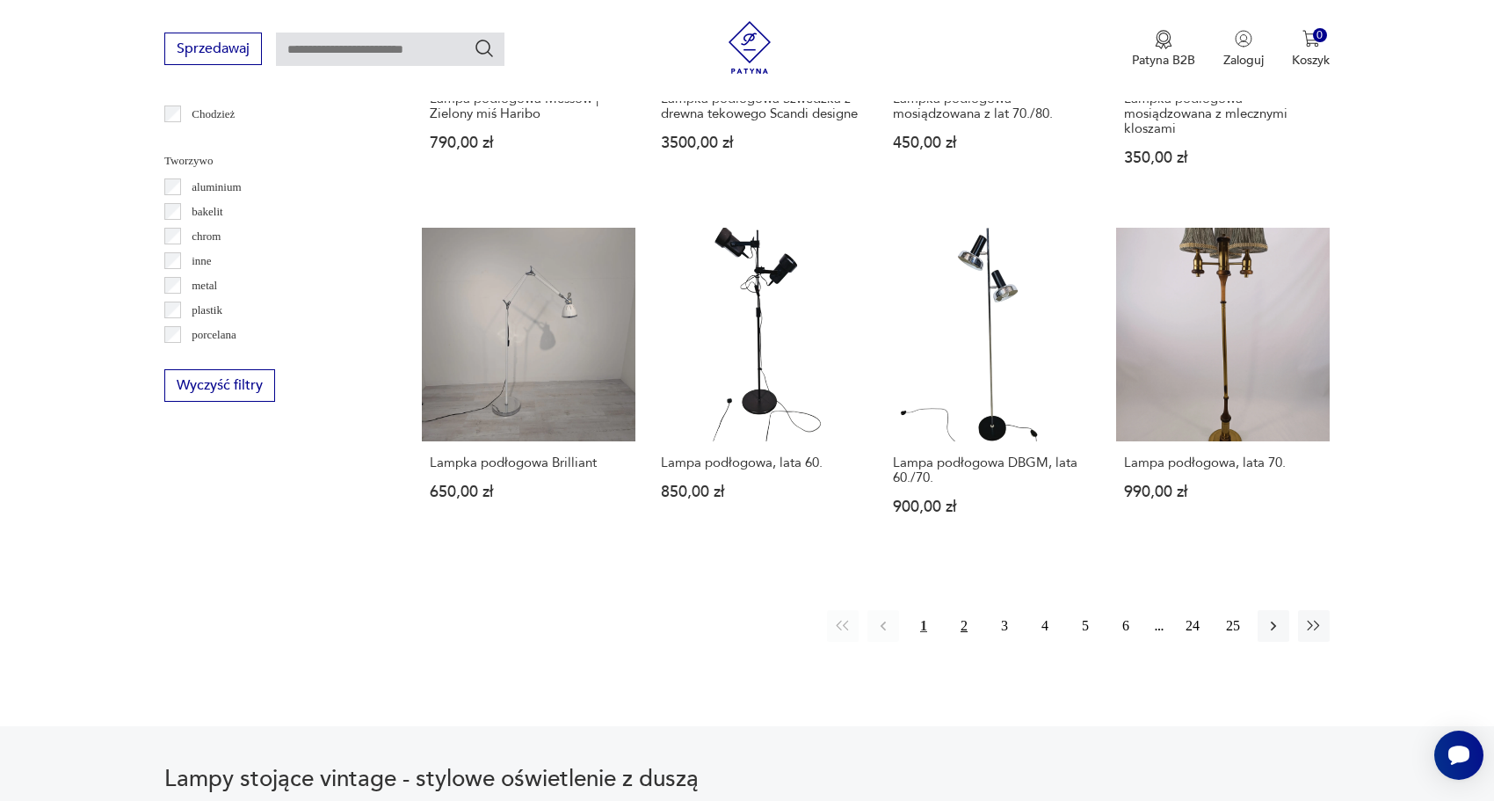
click at [958, 642] on button "2" at bounding box center [964, 626] width 32 height 32
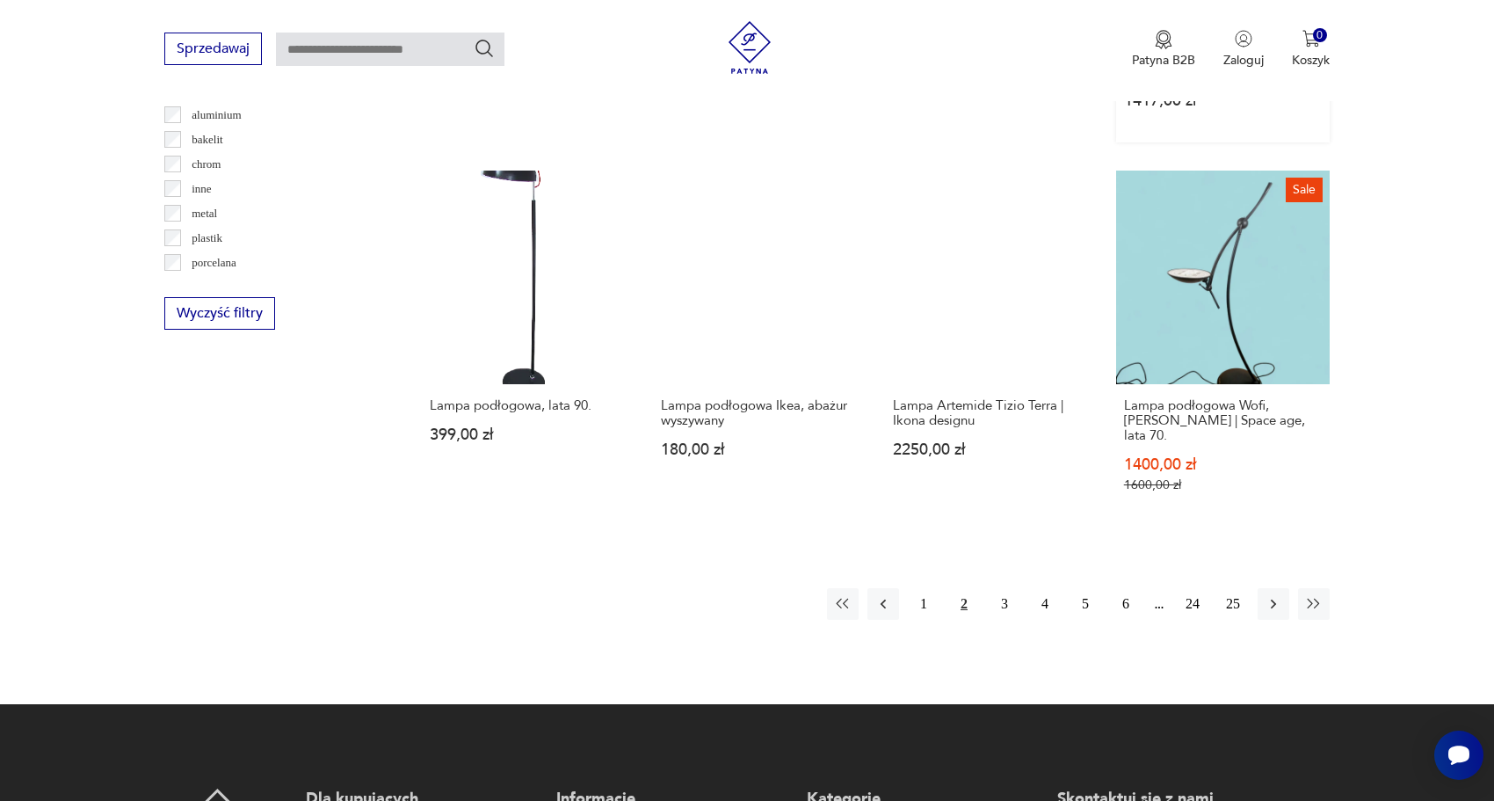
scroll to position [1720, 0]
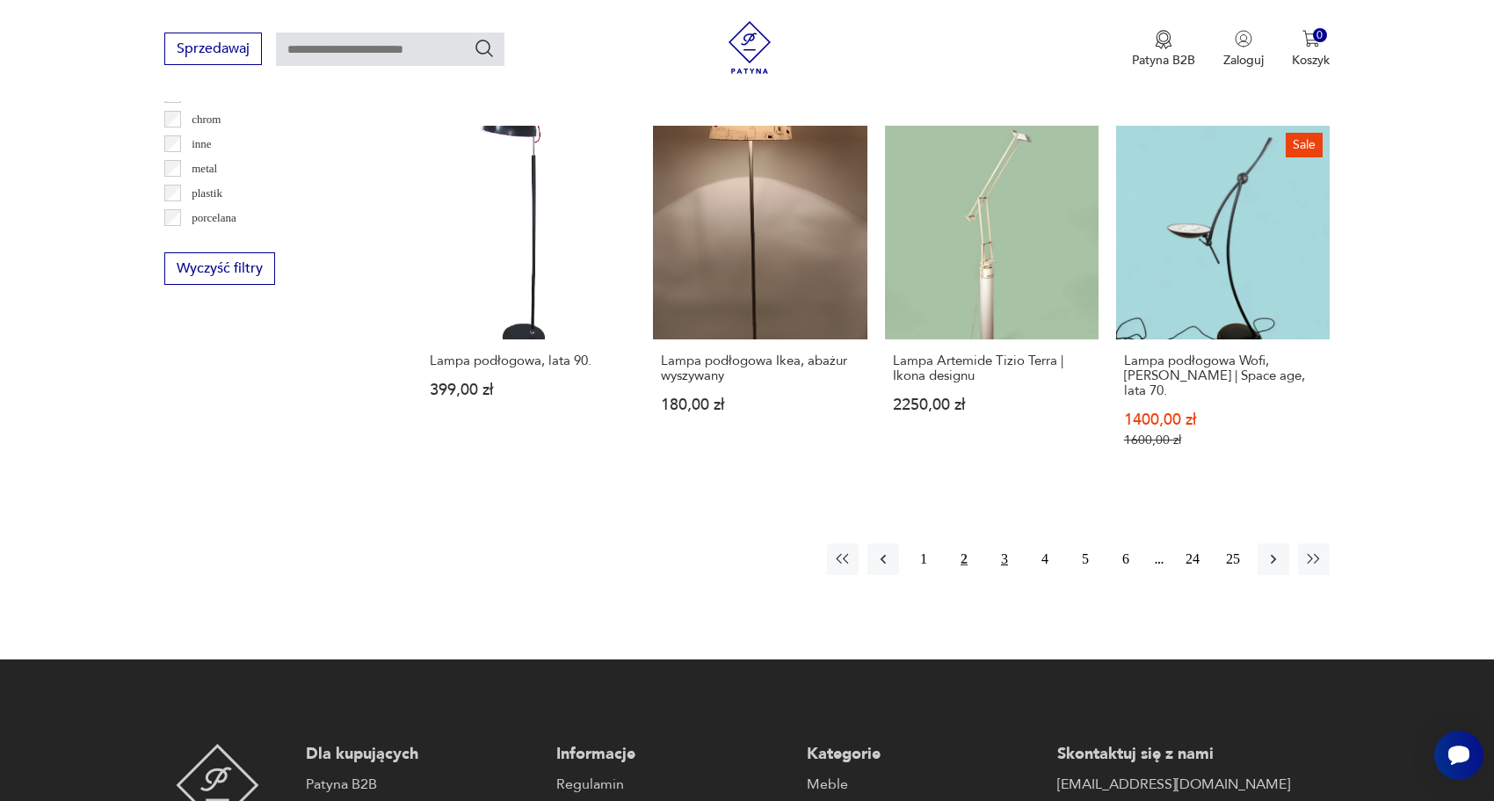
click at [1002, 572] on button "3" at bounding box center [1005, 559] width 32 height 32
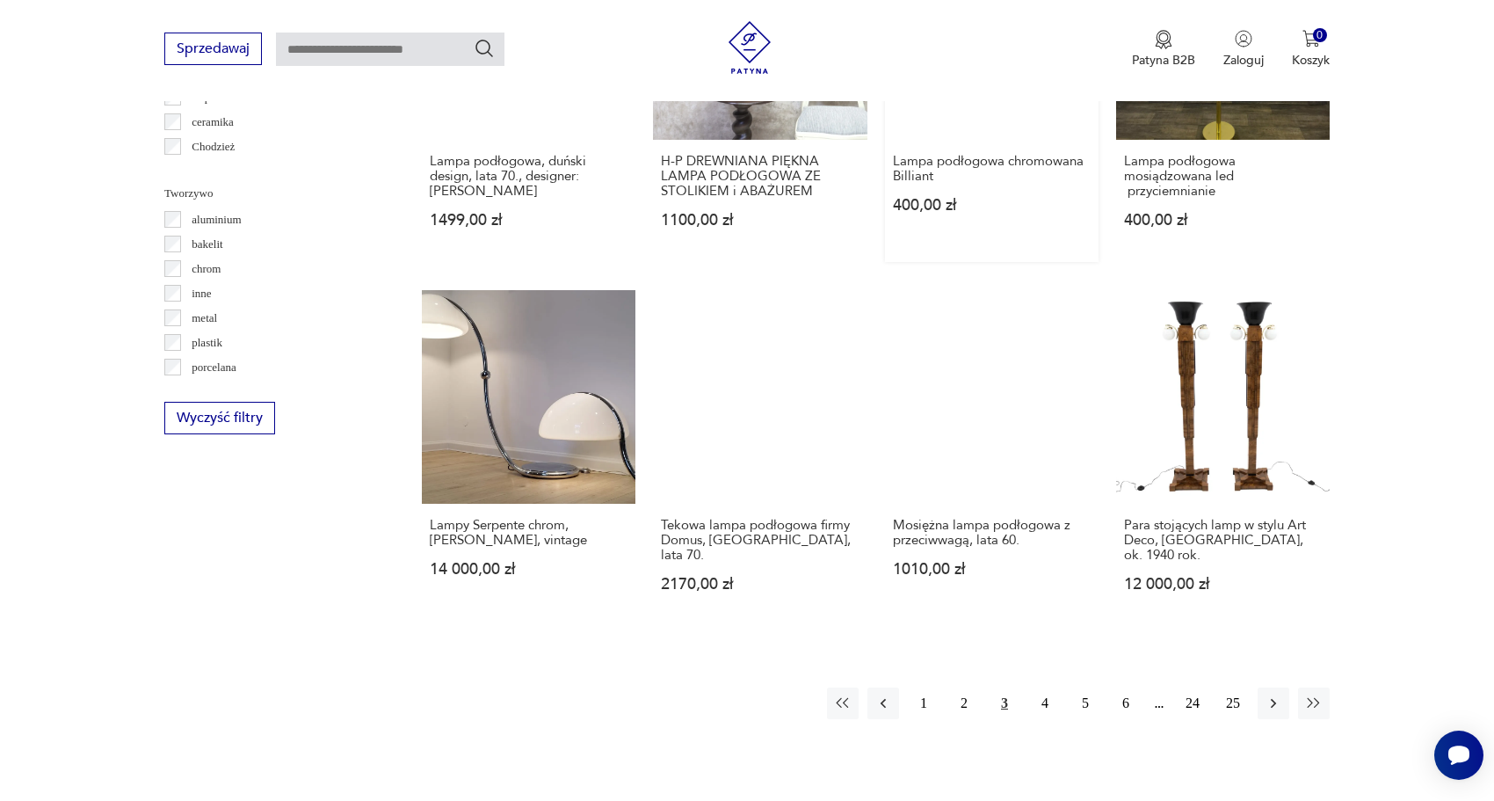
scroll to position [1626, 0]
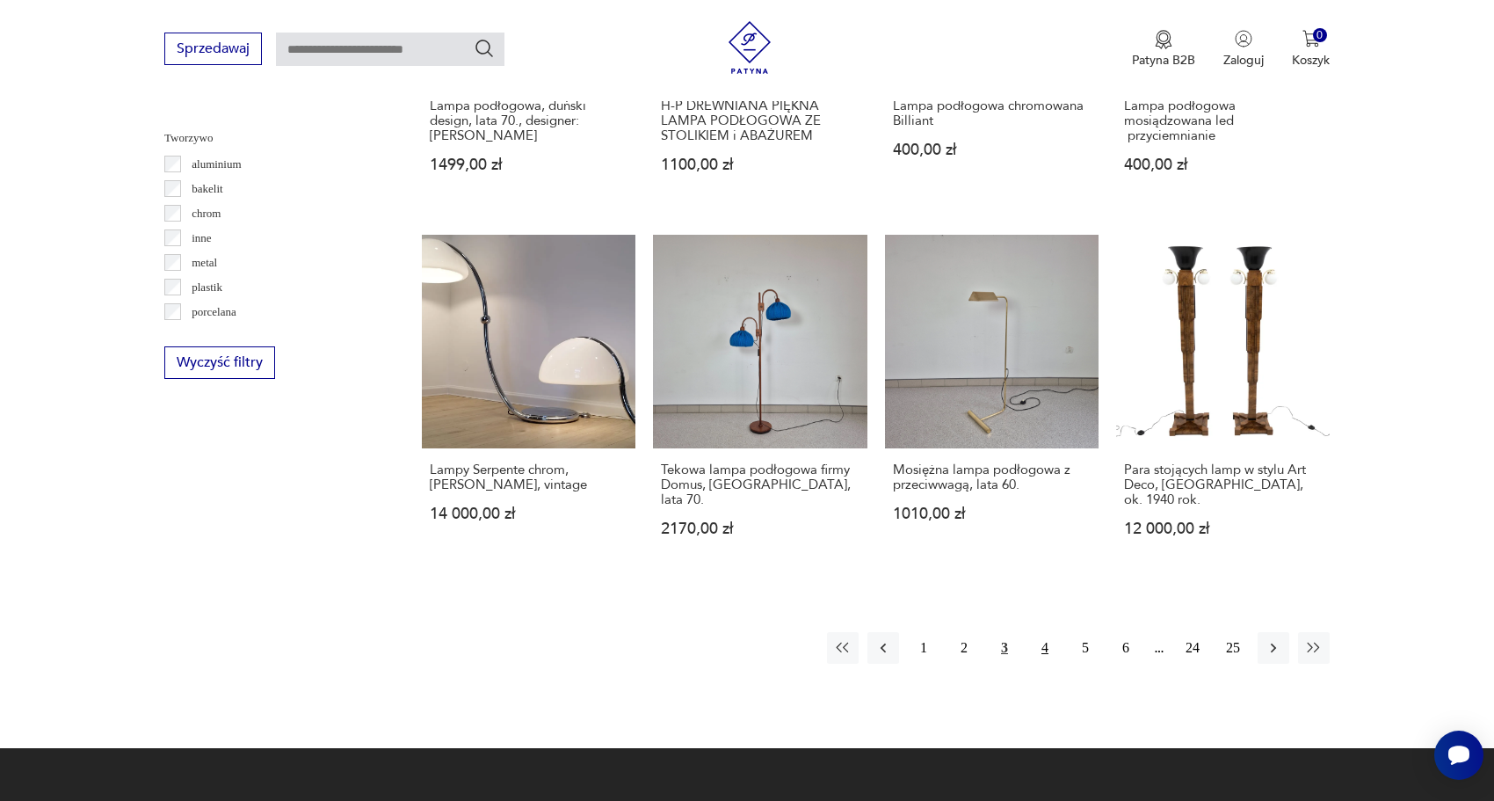
click at [1040, 663] on button "4" at bounding box center [1045, 648] width 32 height 32
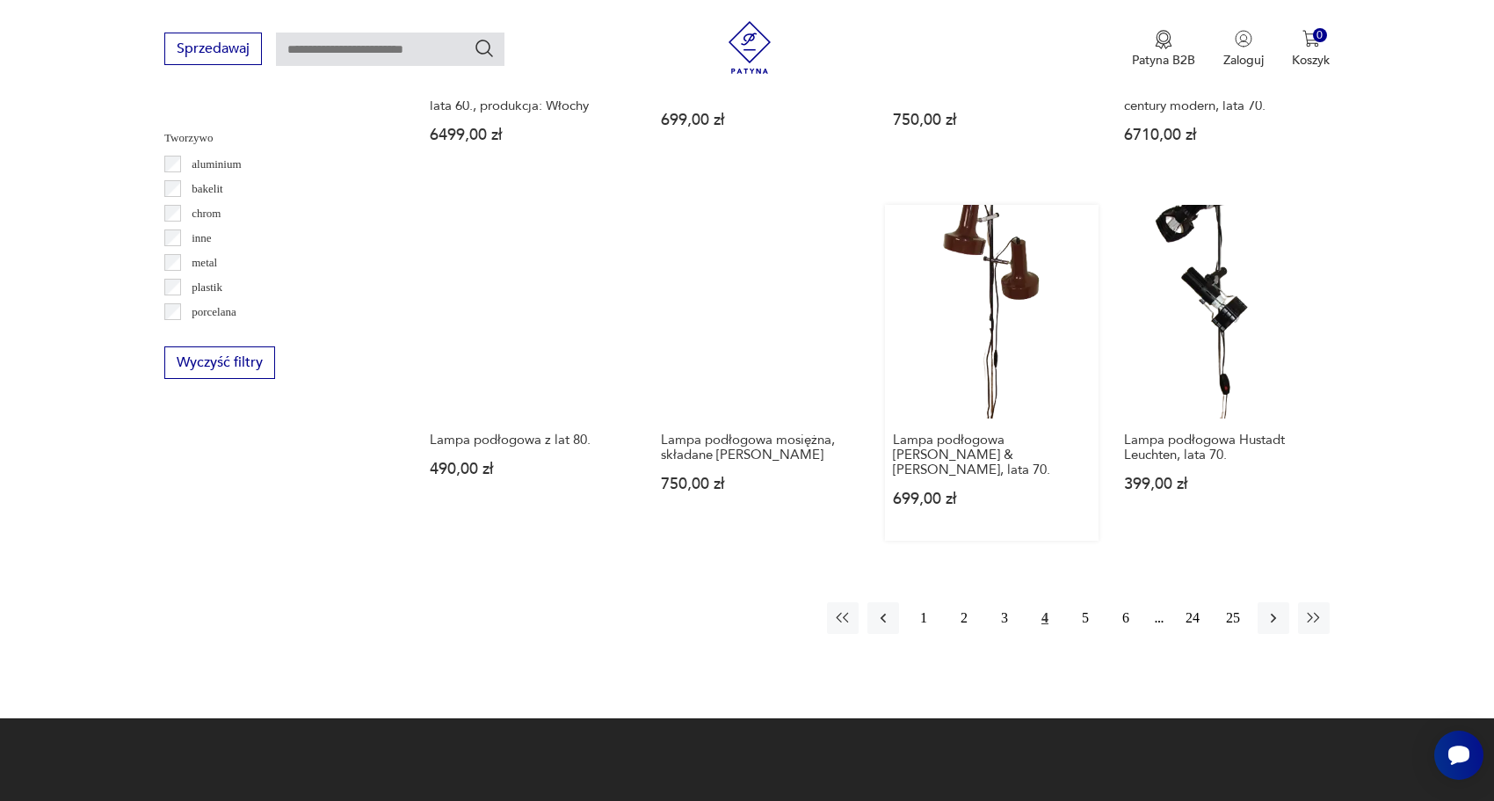
scroll to position [1628, 0]
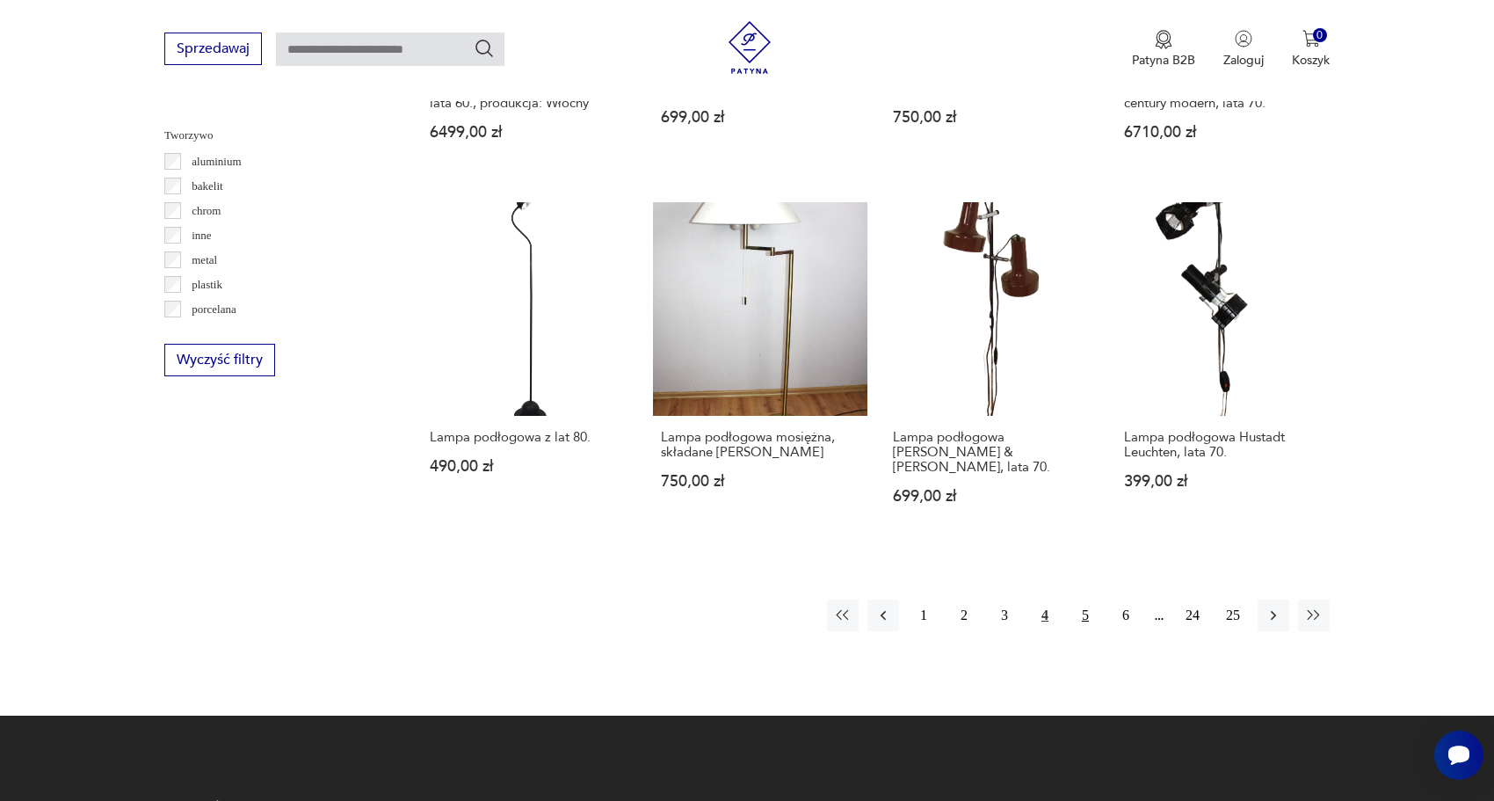
click at [1087, 620] on button "5" at bounding box center [1085, 615] width 32 height 32
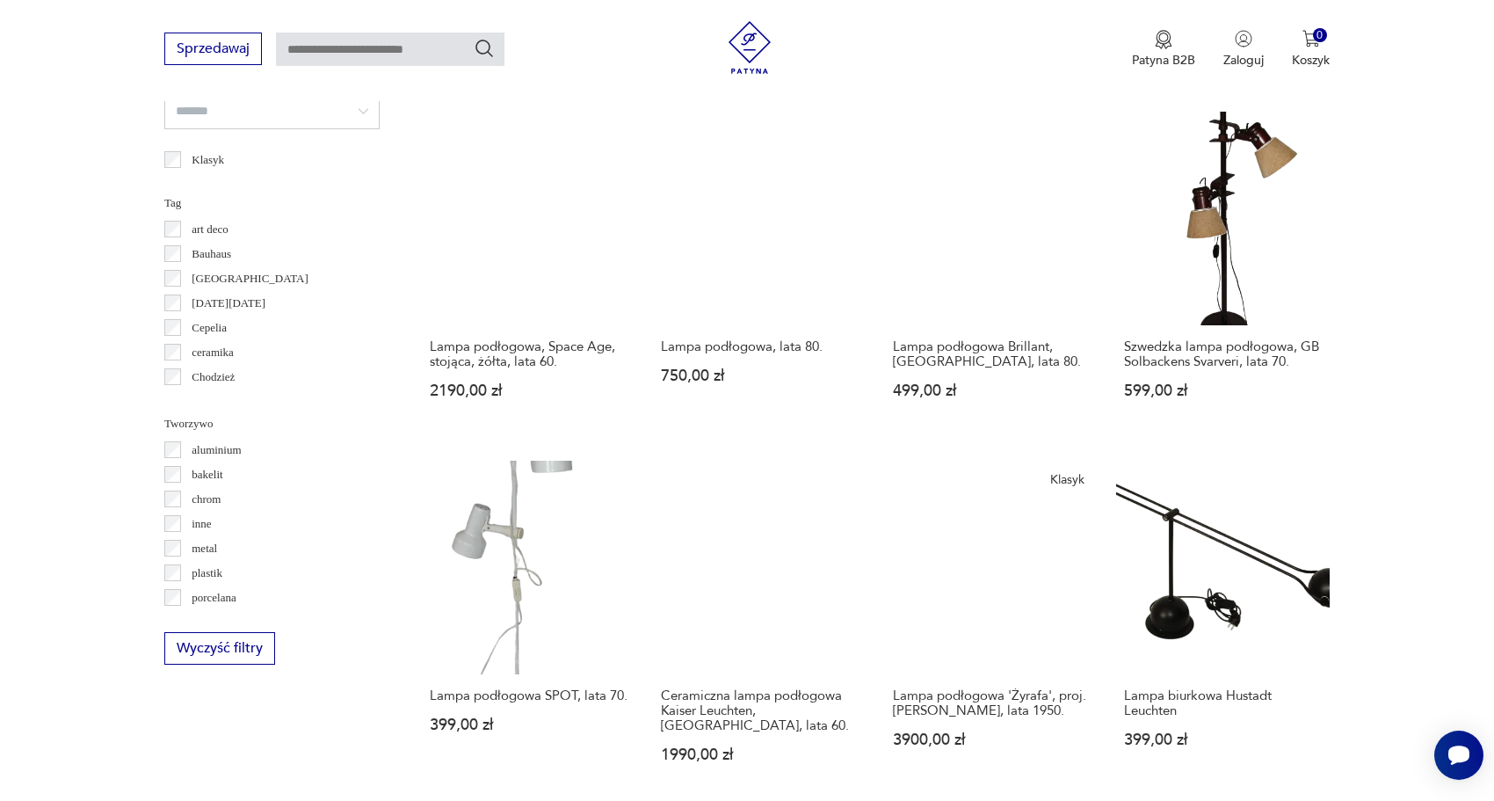
scroll to position [1129, 0]
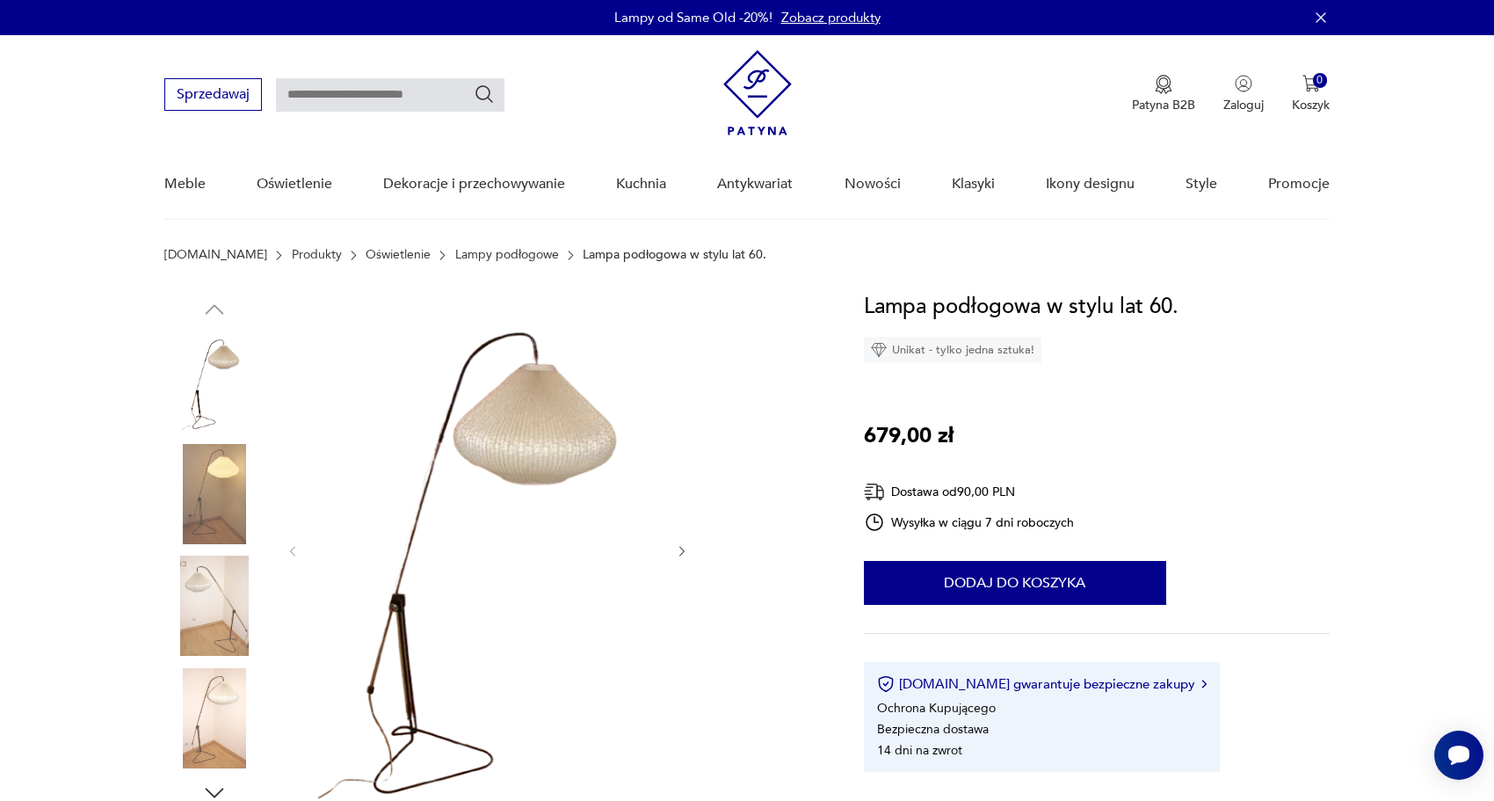
click at [677, 552] on icon "button" at bounding box center [682, 551] width 15 height 15
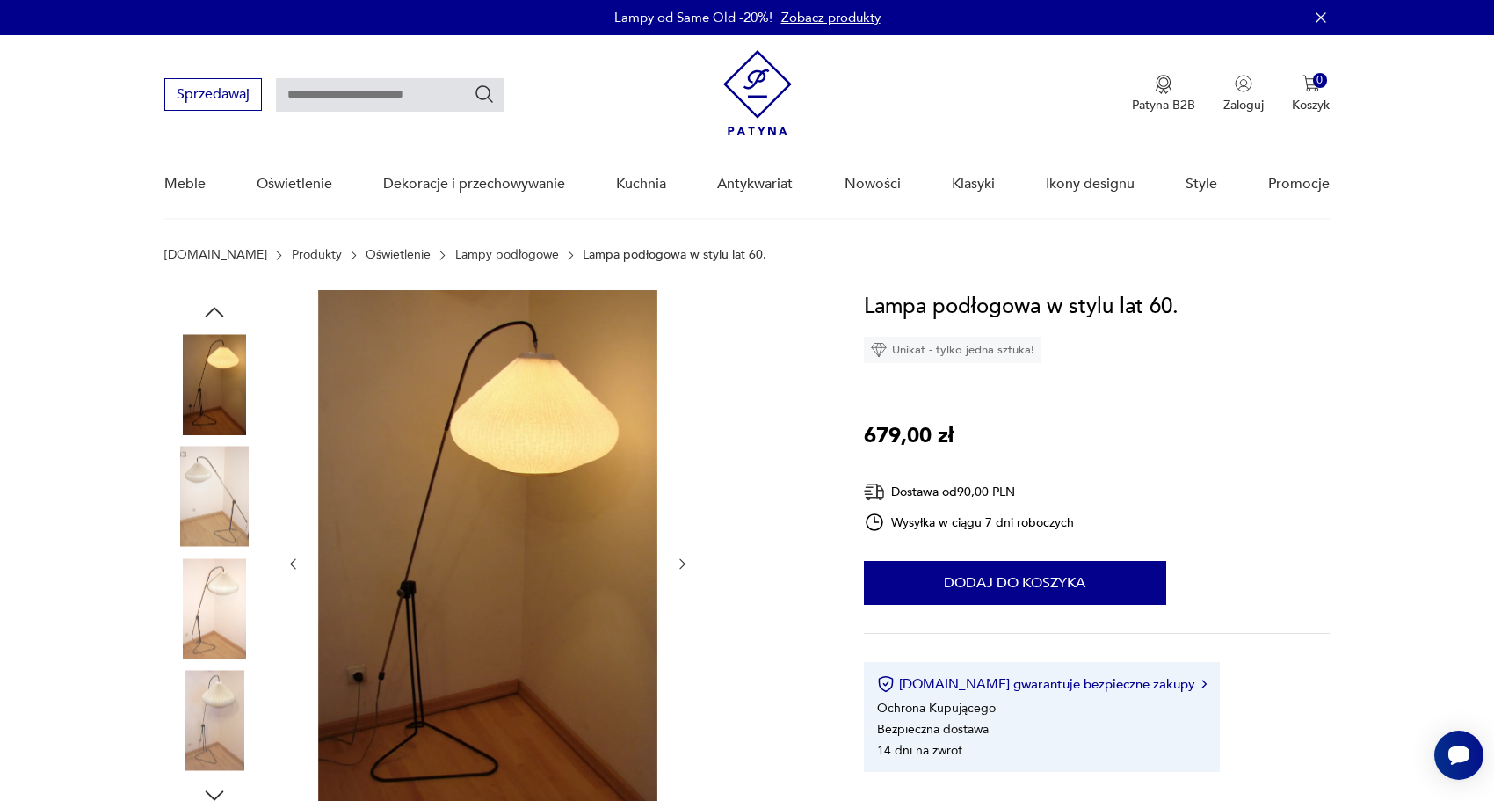
click at [677, 552] on div at bounding box center [488, 563] width 404 height 547
click at [220, 574] on img at bounding box center [214, 608] width 100 height 100
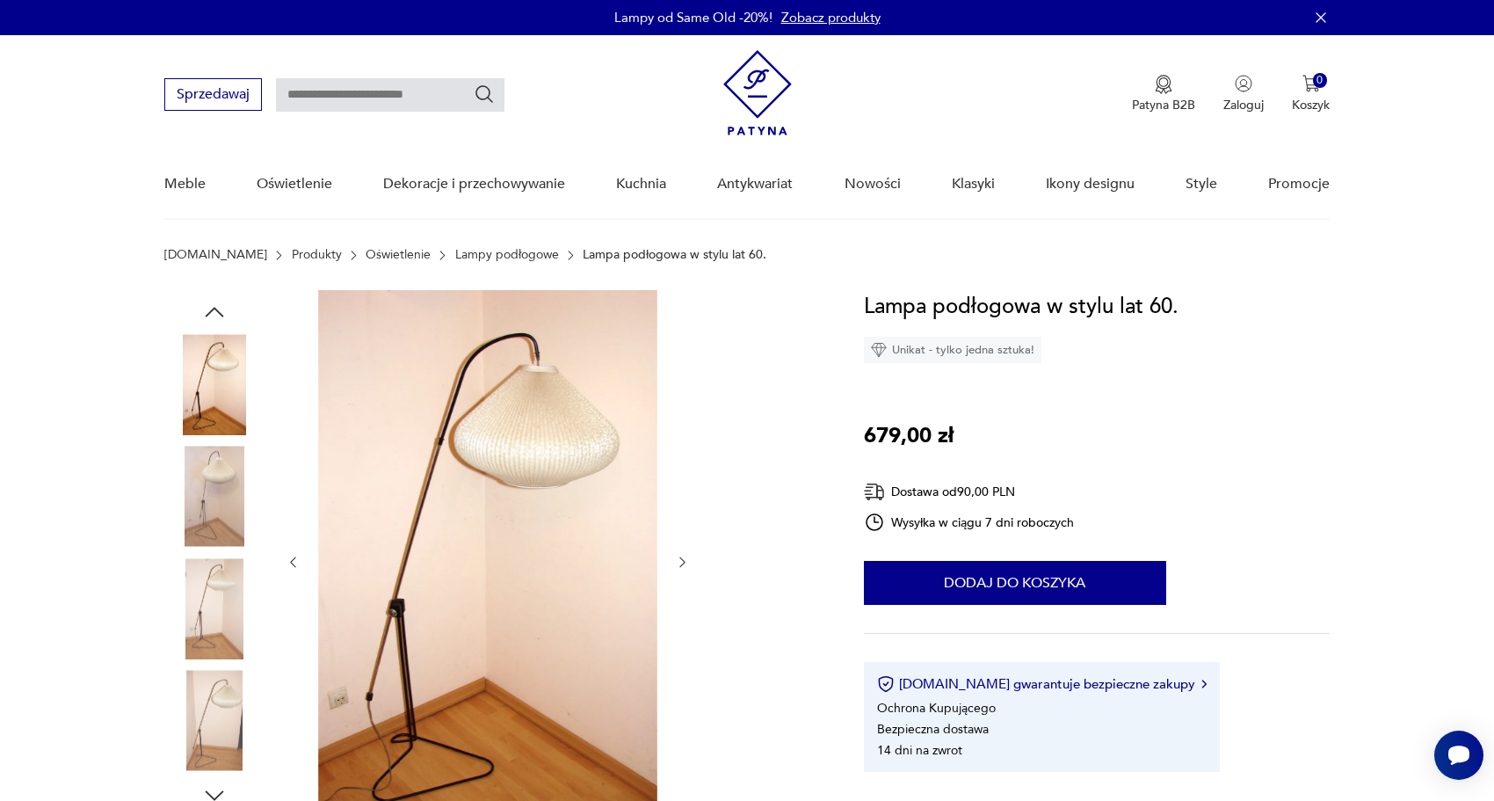
click at [219, 601] on img at bounding box center [214, 608] width 100 height 100
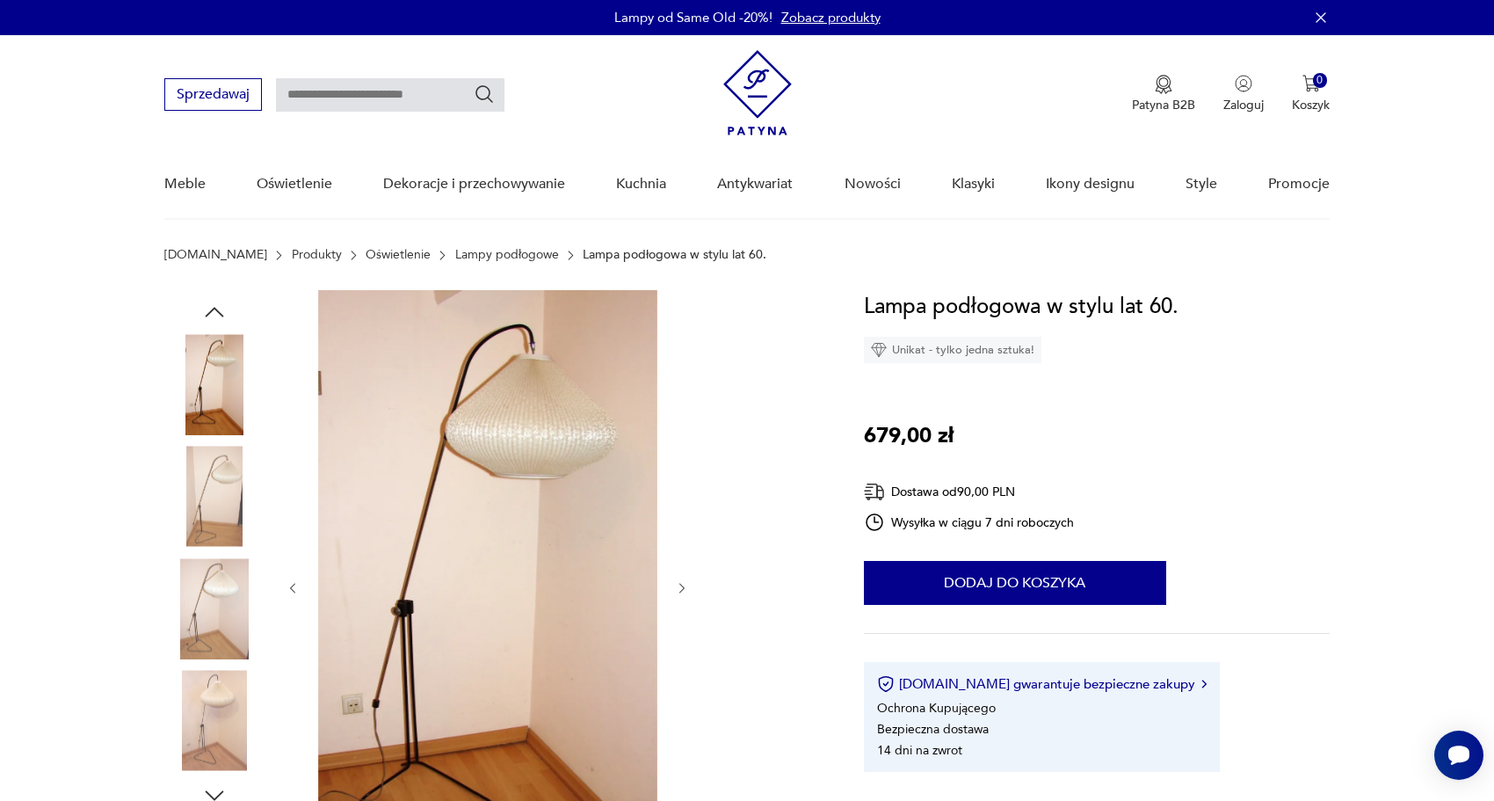
click at [220, 649] on img at bounding box center [214, 608] width 100 height 100
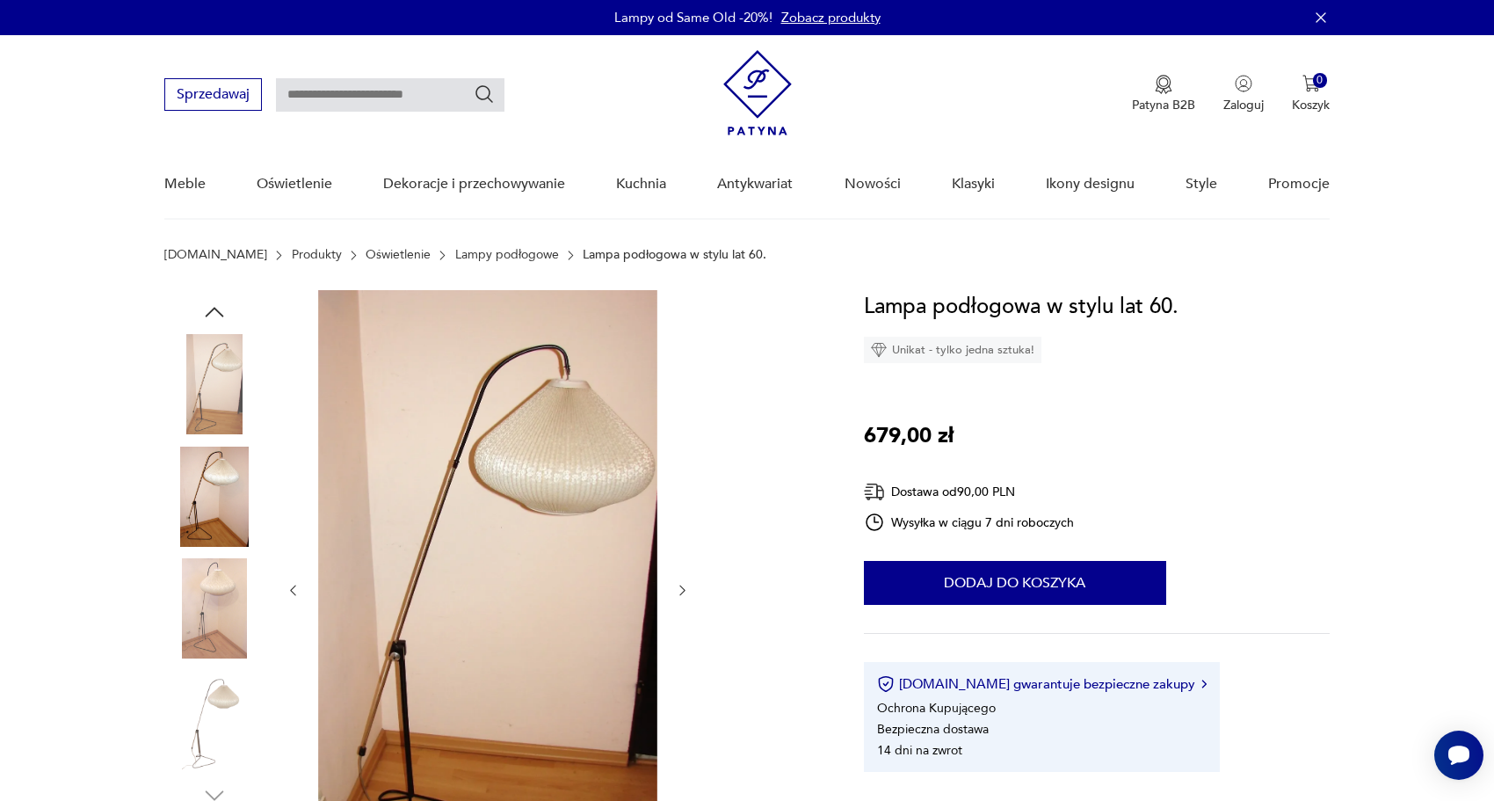
click at [220, 649] on img at bounding box center [214, 608] width 100 height 100
